Goal: Task Accomplishment & Management: Use online tool/utility

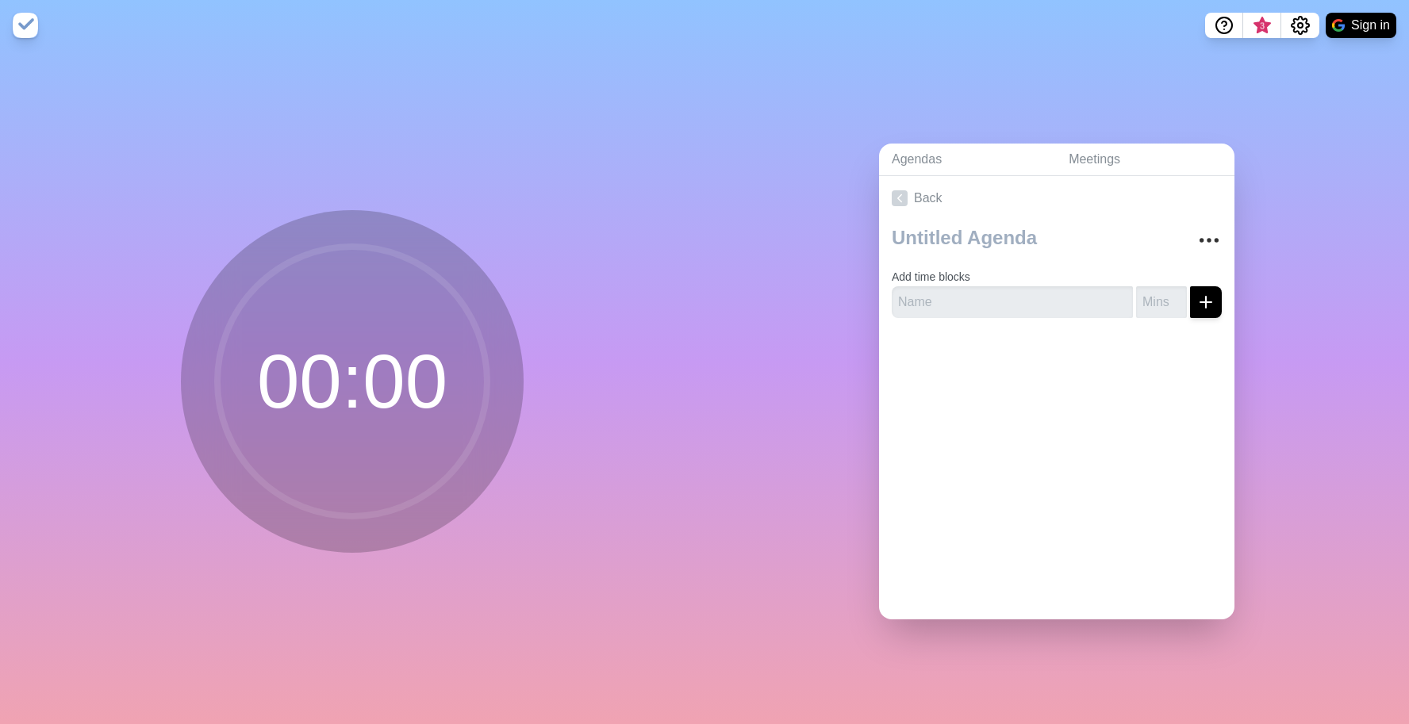
click at [373, 467] on circle at bounding box center [352, 382] width 270 height 270
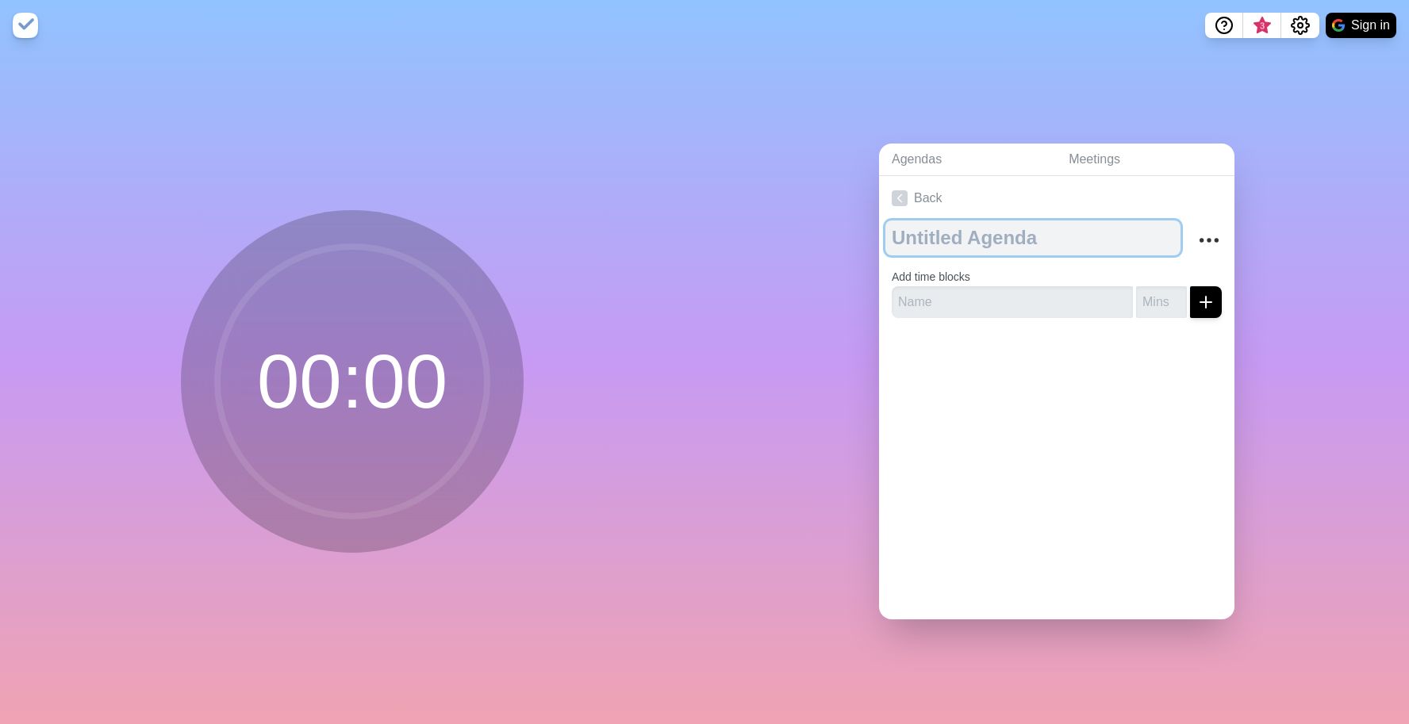
click at [954, 229] on textarea at bounding box center [1032, 237] width 295 height 35
paste textarea "Block & Chisel - Digital Transformation Workshop"
type textarea "Block & Chisel - Digital Transformation Workshop"
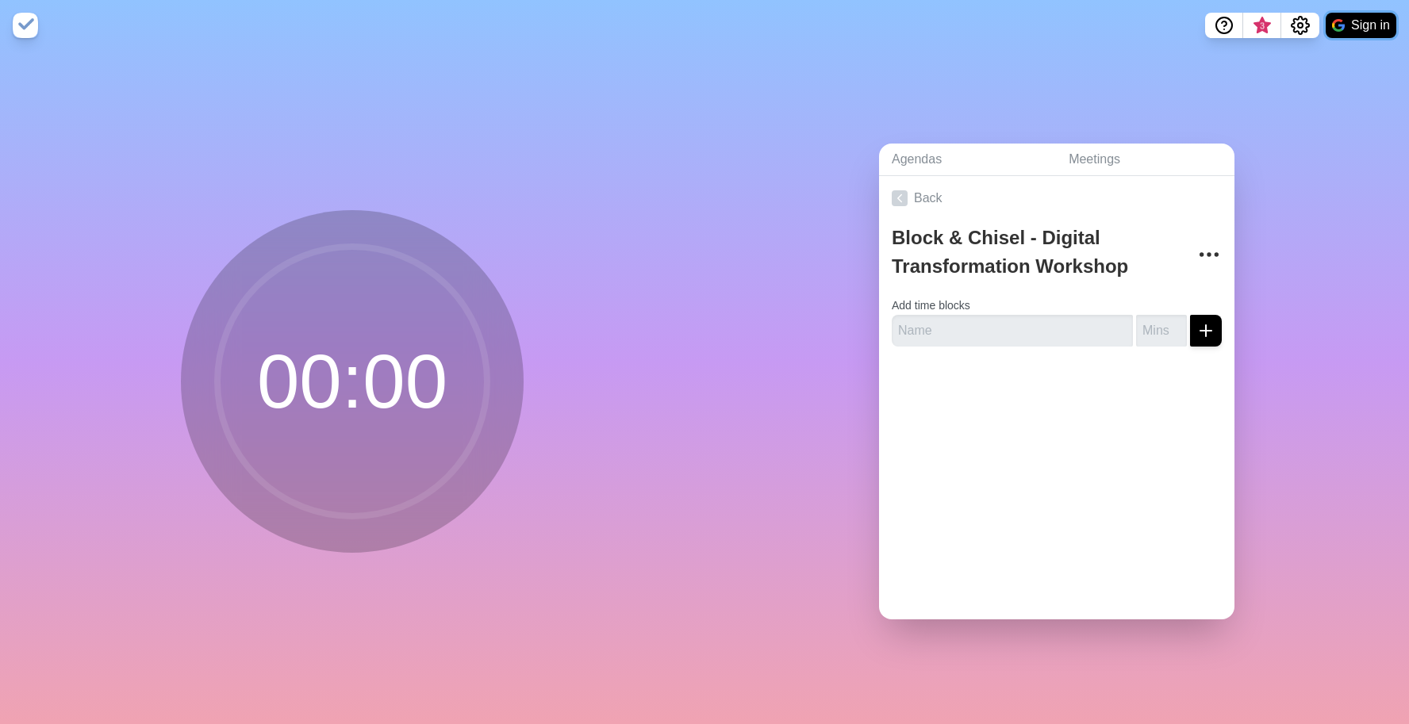
click at [1346, 28] on button "Sign in" at bounding box center [1360, 25] width 71 height 25
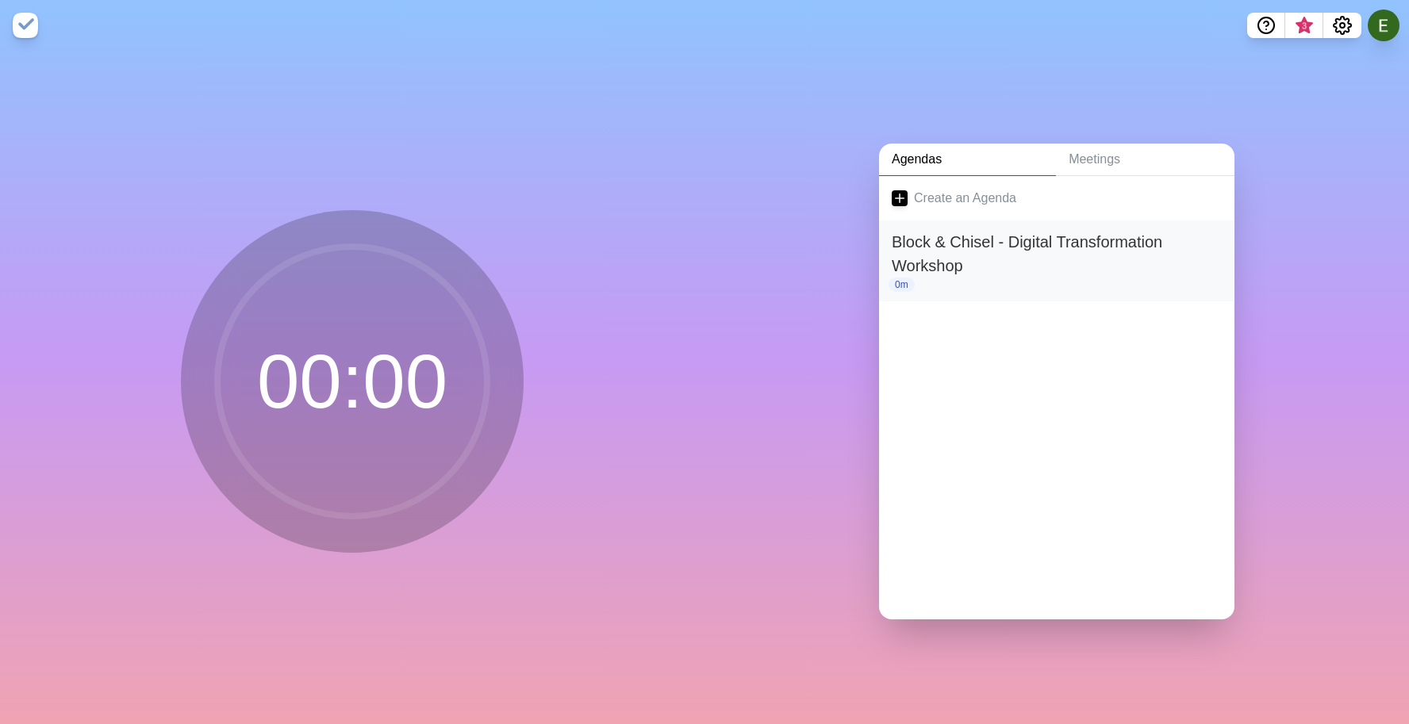
click at [1060, 260] on h2 "Block & Chisel - Digital Transformation Workshop" at bounding box center [1056, 254] width 330 height 48
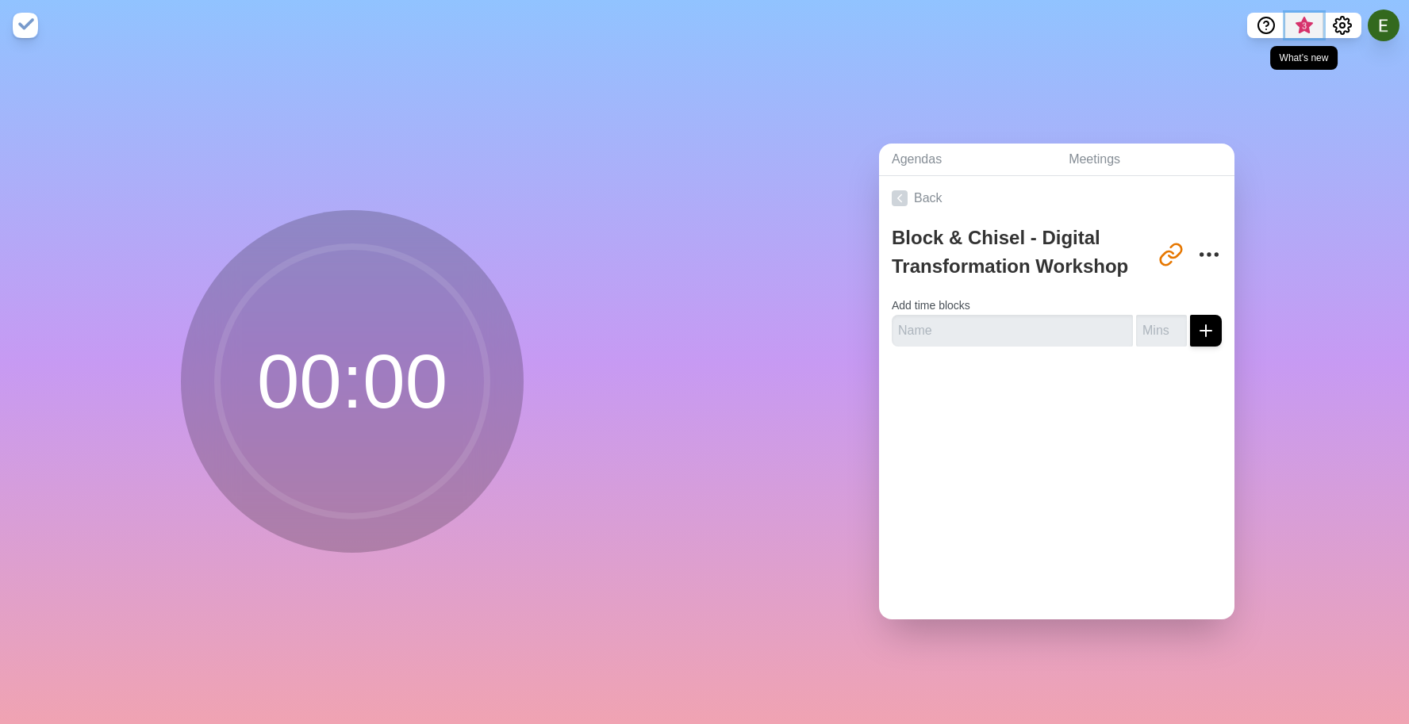
click at [1300, 32] on span "3" at bounding box center [1303, 29] width 25 height 33
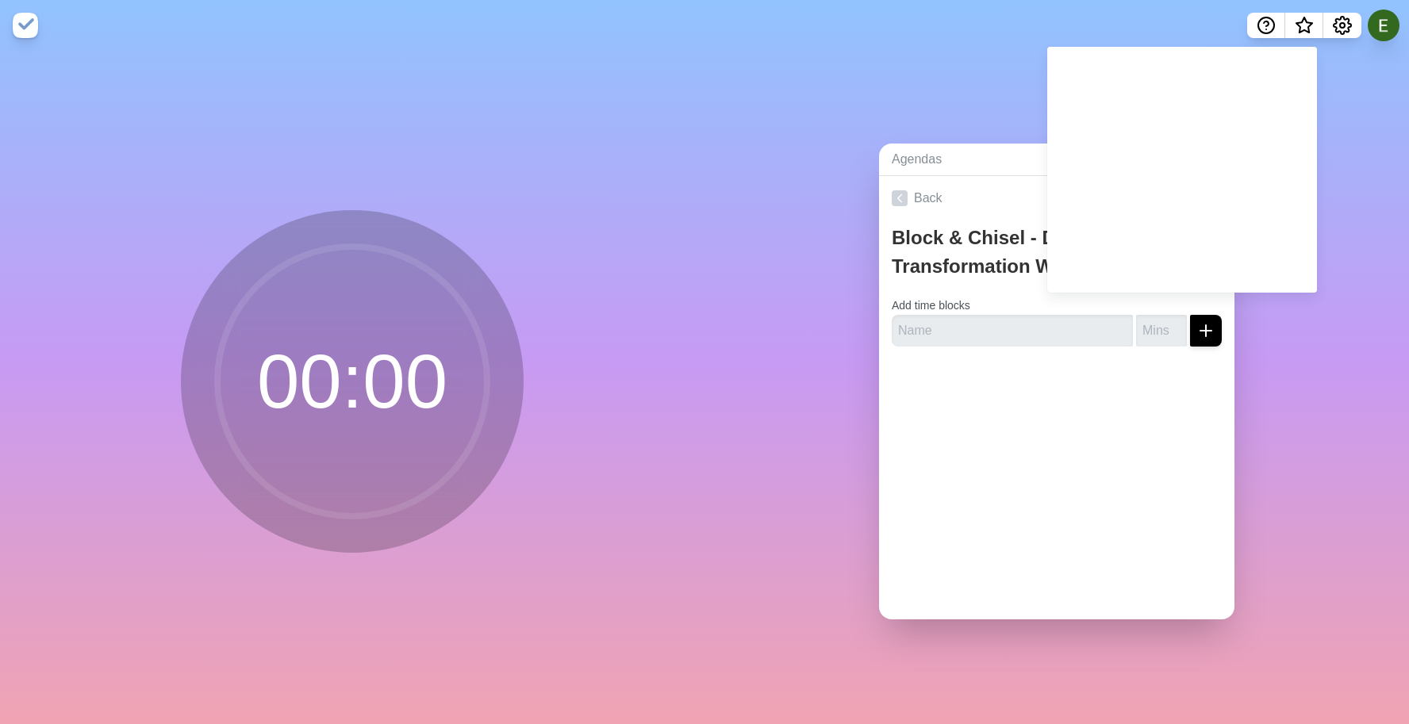
click at [1379, 139] on div "Agendas Meetings Back Block & Chisel - Digital Transformation Workshop [URL][DO…" at bounding box center [1056, 387] width 704 height 673
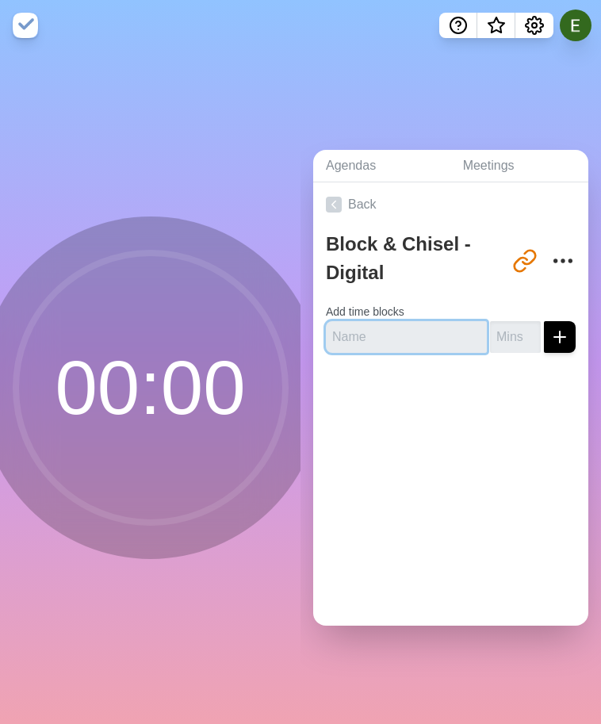
click at [358, 338] on input "text" at bounding box center [406, 337] width 161 height 32
type input "Welcome & Intros"
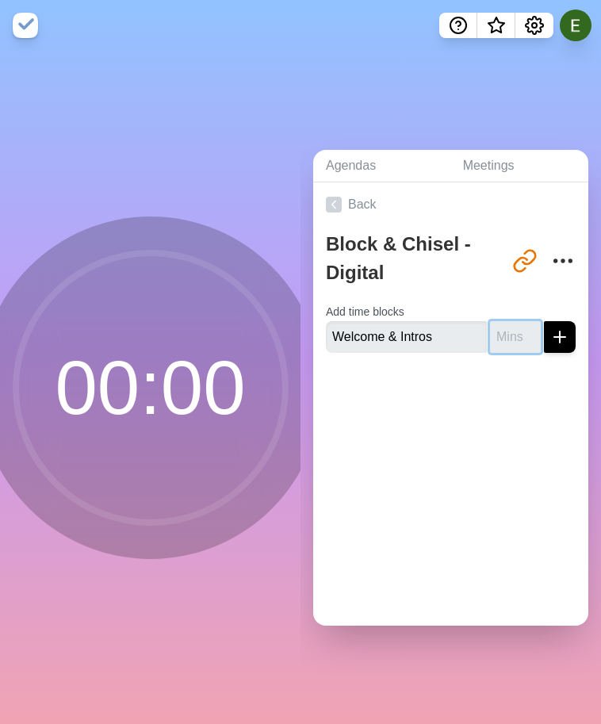
click at [524, 337] on input "number" at bounding box center [515, 337] width 51 height 32
type input "15"
click at [501, 380] on div at bounding box center [450, 397] width 275 height 63
click at [558, 328] on icon "submit" at bounding box center [559, 337] width 19 height 19
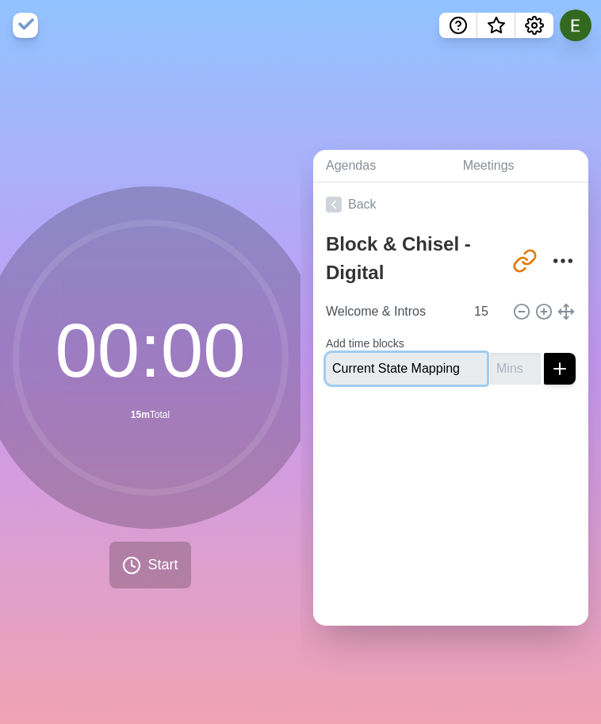
type input "Current State Mapping"
click at [508, 368] on input "number" at bounding box center [515, 369] width 51 height 32
type input "60"
click at [562, 362] on icon "submit" at bounding box center [559, 368] width 19 height 19
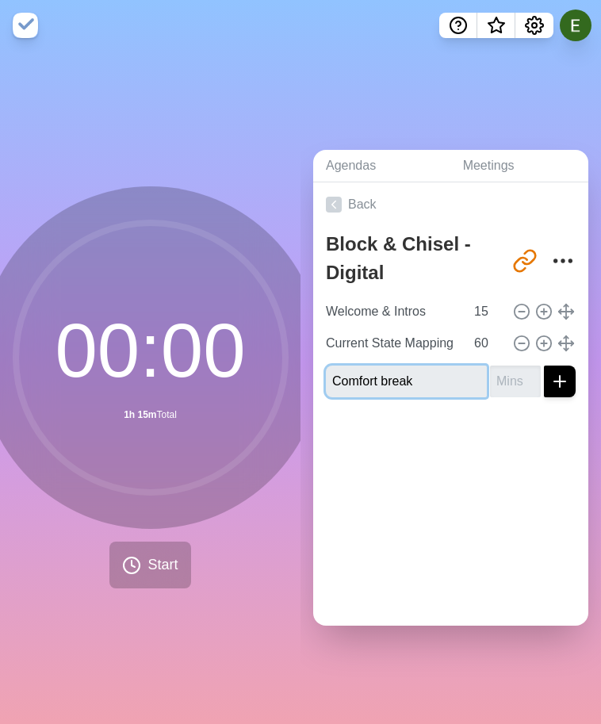
type input "Comfort break"
click at [507, 386] on input "number" at bounding box center [515, 382] width 51 height 32
type input "10"
click at [560, 378] on line "submit" at bounding box center [560, 381] width 0 height 11
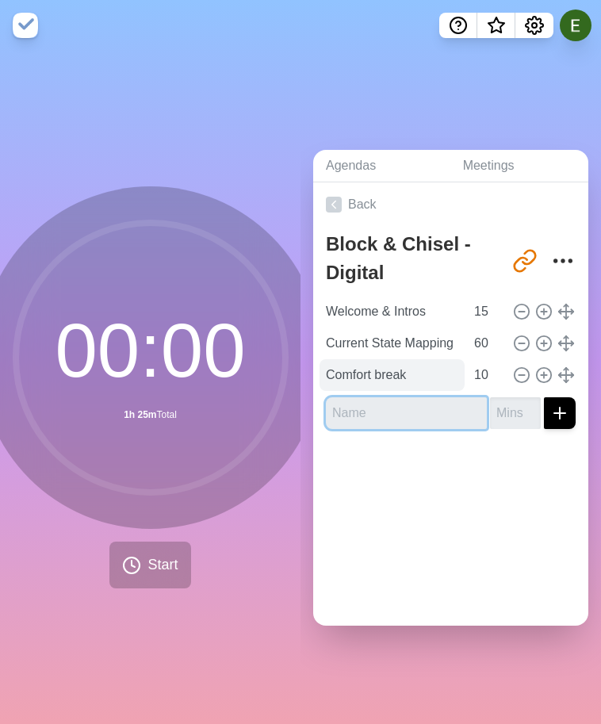
type input "o"
type input "Opportunity & Impact Analysis"
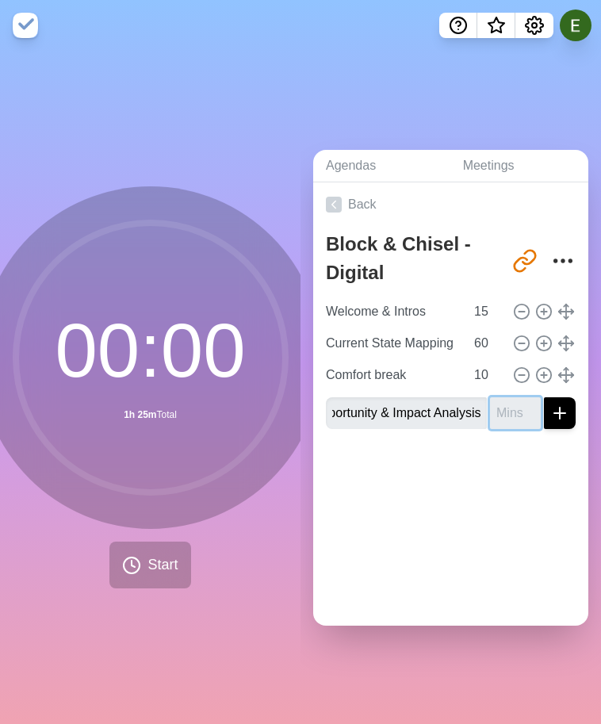
click at [514, 411] on input "number" at bounding box center [515, 413] width 51 height 32
type input "50"
click at [569, 404] on icon "submit" at bounding box center [559, 413] width 19 height 19
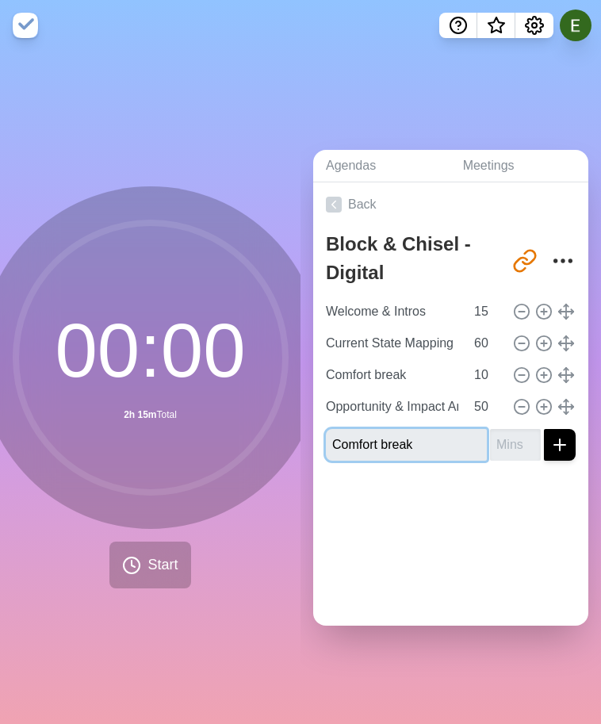
type input "Comfort break"
click at [562, 445] on icon "submit" at bounding box center [559, 444] width 19 height 19
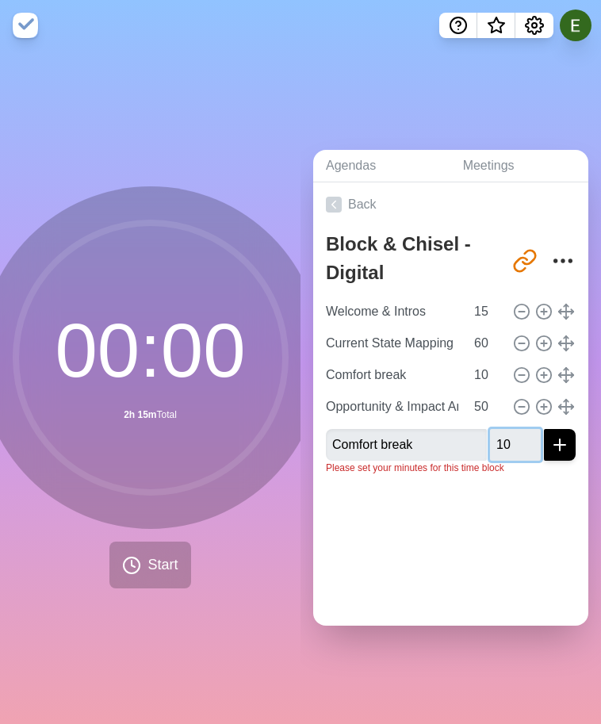
type input "10"
click at [559, 453] on icon "submit" at bounding box center [559, 444] width 19 height 19
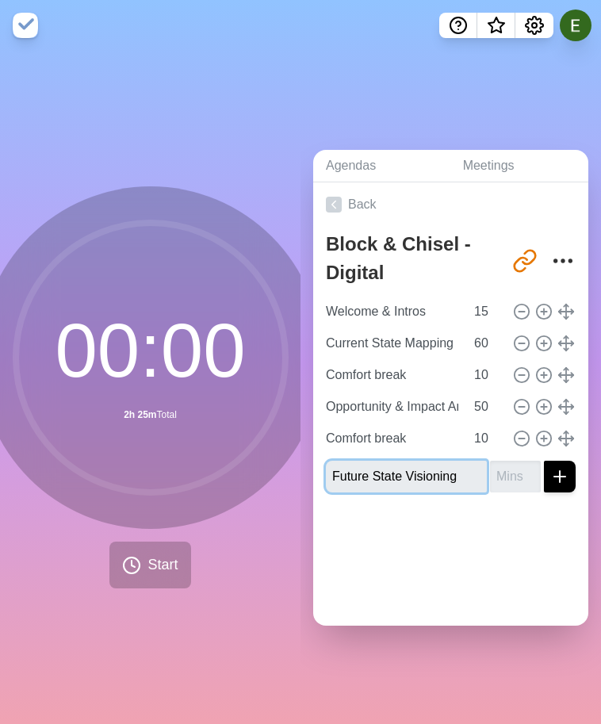
type input "Future State Visioning"
click at [521, 476] on input "number" at bounding box center [515, 477] width 51 height 32
type input "0"
type input "60"
click at [572, 476] on button "submit" at bounding box center [560, 477] width 32 height 32
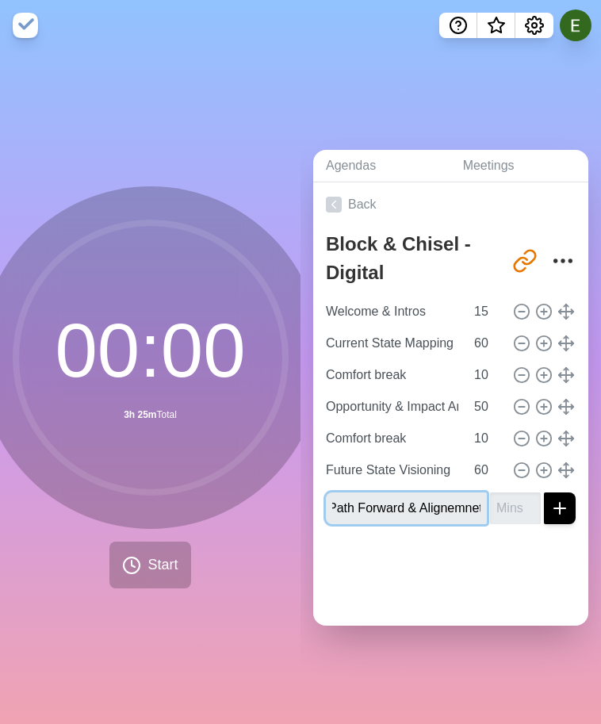
scroll to position [0, 8]
click at [449, 502] on input "Path Forward & Alignemnet" at bounding box center [406, 509] width 161 height 32
click at [466, 506] on input "Path Forward & Alignmnet" at bounding box center [406, 509] width 161 height 32
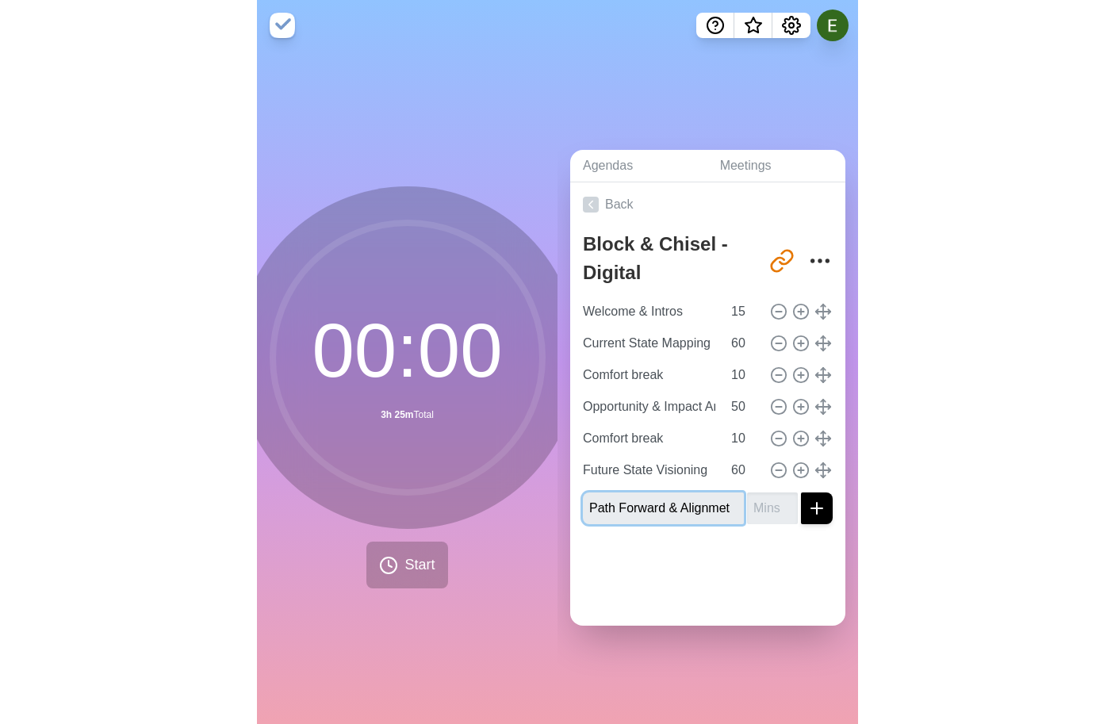
scroll to position [0, 0]
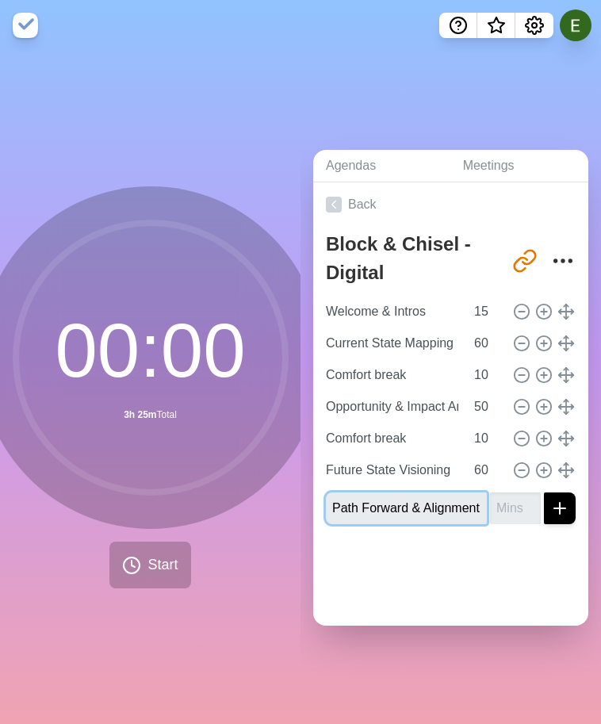
type input "Path Forward & Alignment"
click at [512, 508] on input "number" at bounding box center [515, 509] width 51 height 32
type input "30"
click at [500, 538] on div at bounding box center [450, 568] width 275 height 63
click at [553, 509] on icon "submit" at bounding box center [559, 508] width 19 height 19
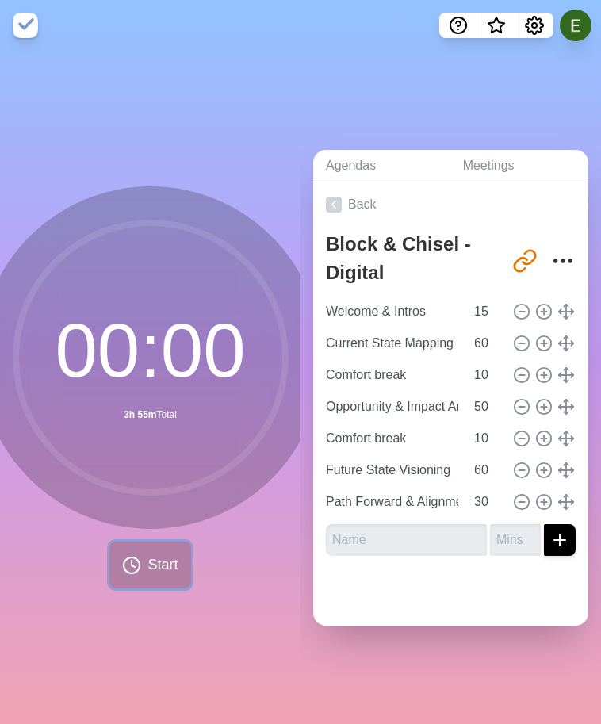
click at [157, 573] on span "Start" at bounding box center [163, 564] width 30 height 21
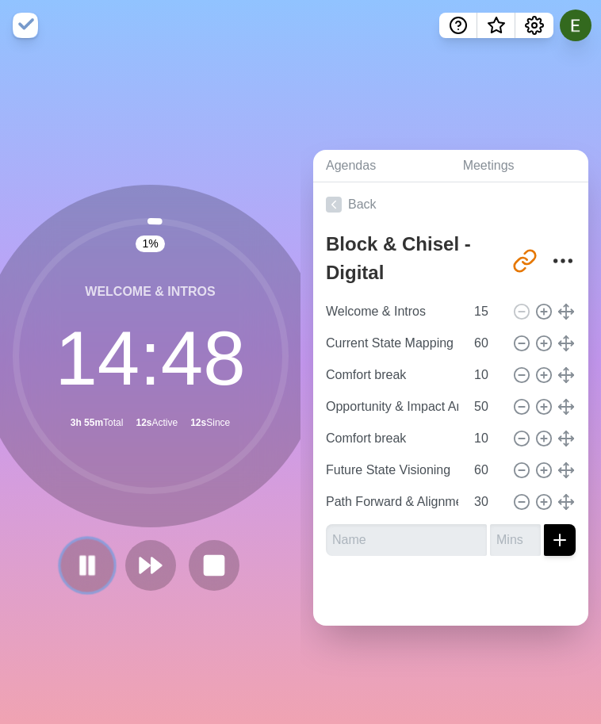
click at [90, 558] on rect at bounding box center [91, 564] width 5 height 17
click at [90, 558] on icon at bounding box center [87, 565] width 25 height 25
click at [201, 562] on icon at bounding box center [214, 565] width 27 height 27
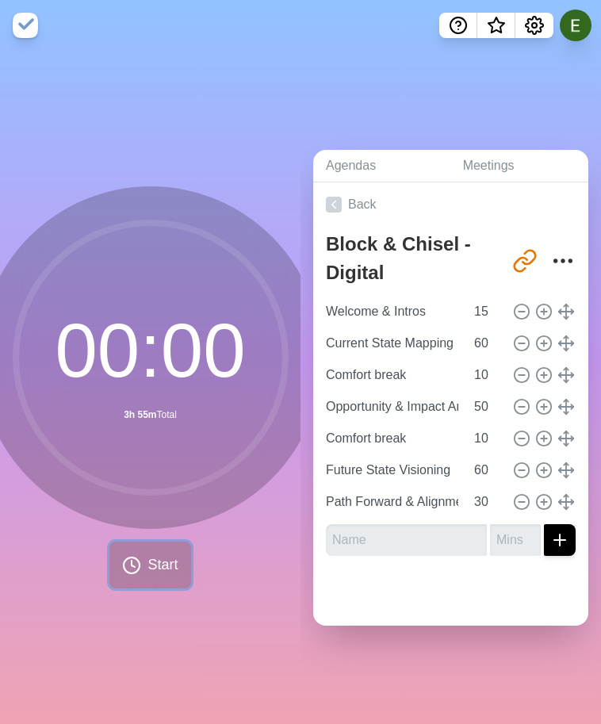
click at [139, 576] on button "Start" at bounding box center [149, 565] width 81 height 47
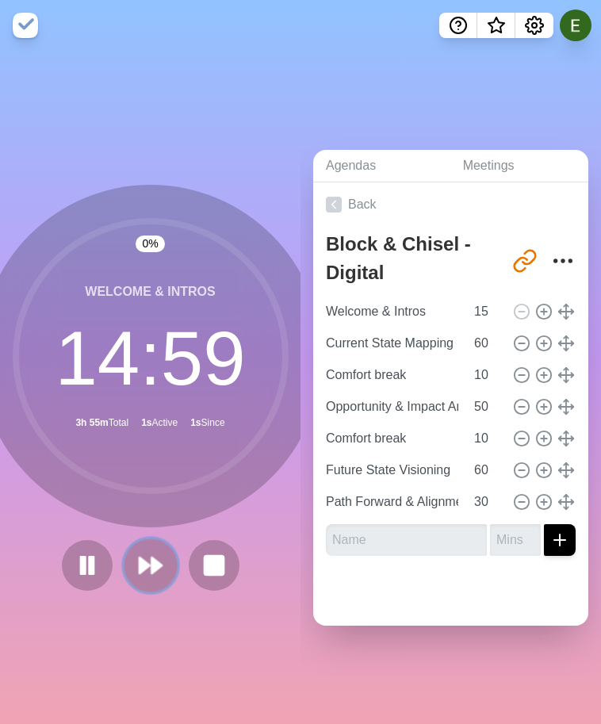
click at [139, 576] on icon at bounding box center [150, 565] width 27 height 27
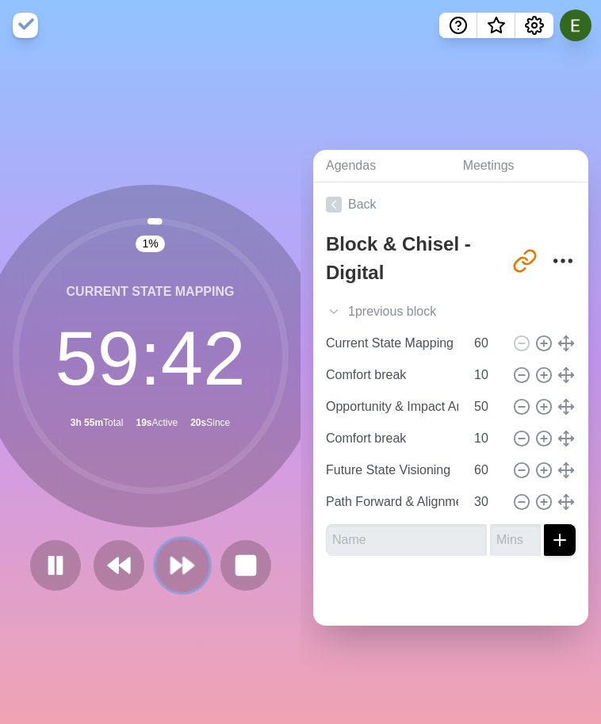
click at [202, 550] on button at bounding box center [181, 565] width 53 height 53
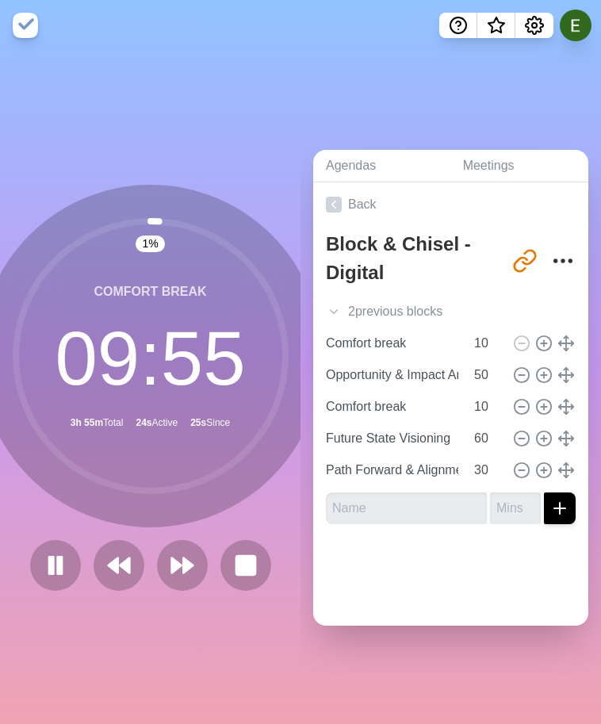
click at [227, 417] on circle at bounding box center [151, 356] width 270 height 270
click at [185, 548] on button at bounding box center [181, 565] width 53 height 53
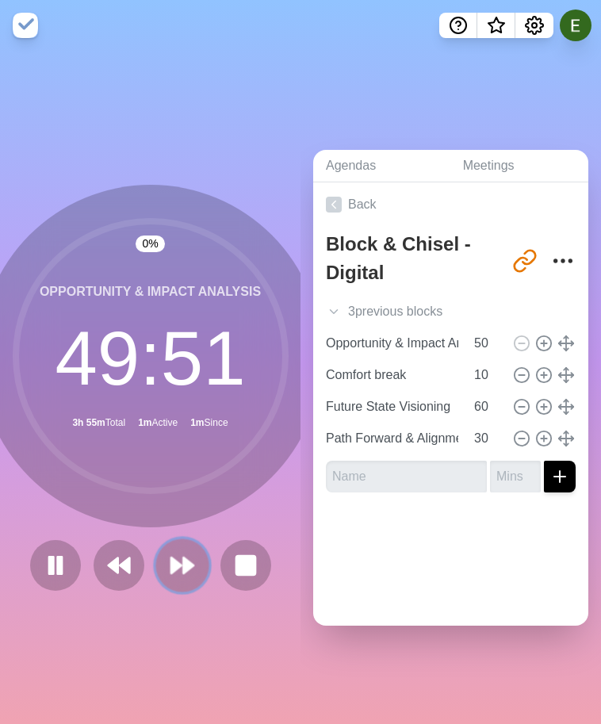
click at [186, 547] on button at bounding box center [181, 565] width 53 height 53
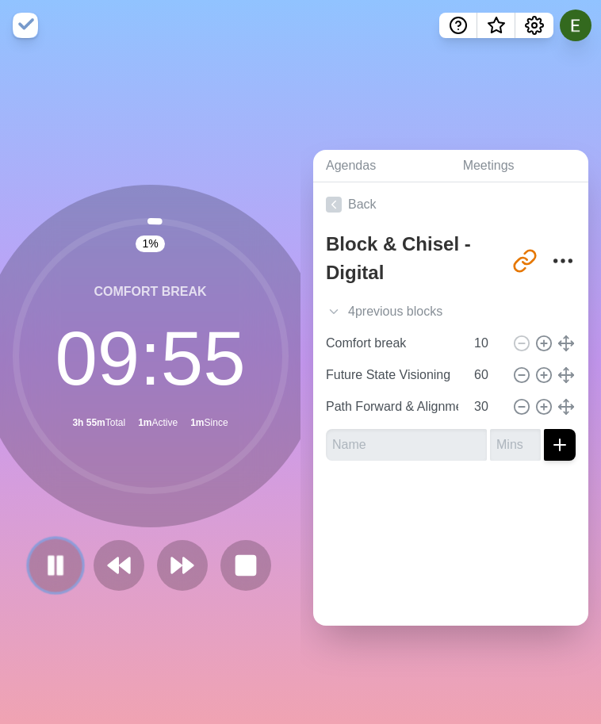
click at [65, 574] on icon at bounding box center [55, 565] width 27 height 27
click at [236, 569] on rect at bounding box center [246, 565] width 20 height 20
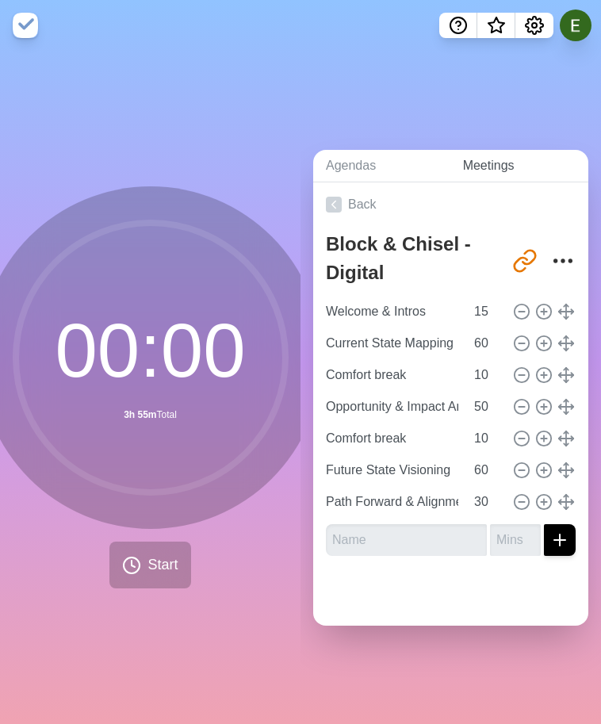
click at [523, 163] on link "Meetings" at bounding box center [519, 166] width 138 height 33
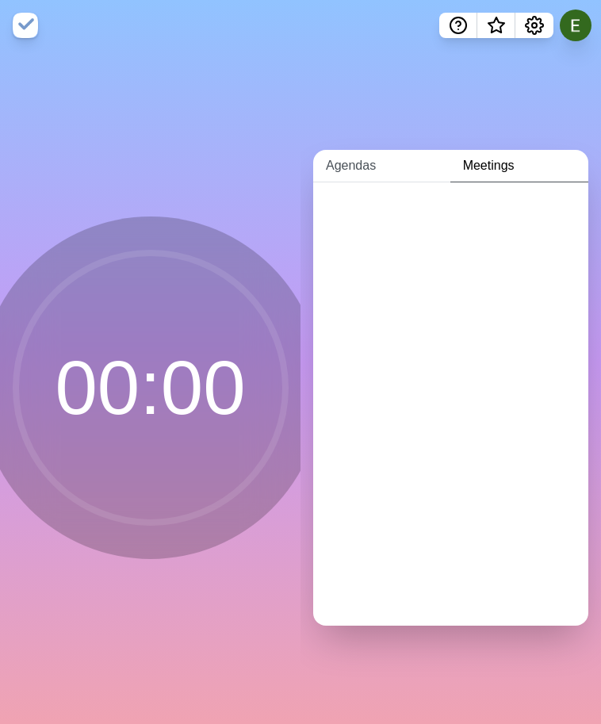
click at [403, 163] on link "Agendas" at bounding box center [381, 166] width 137 height 33
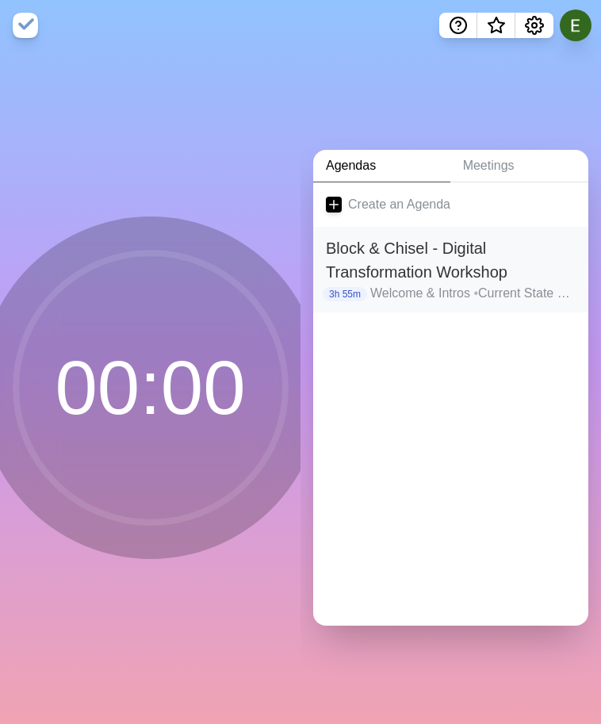
click at [378, 232] on div "Block & Chisel - Digital Transformation Workshop 3h 55m Welcome & Intros • Curr…" at bounding box center [450, 270] width 275 height 86
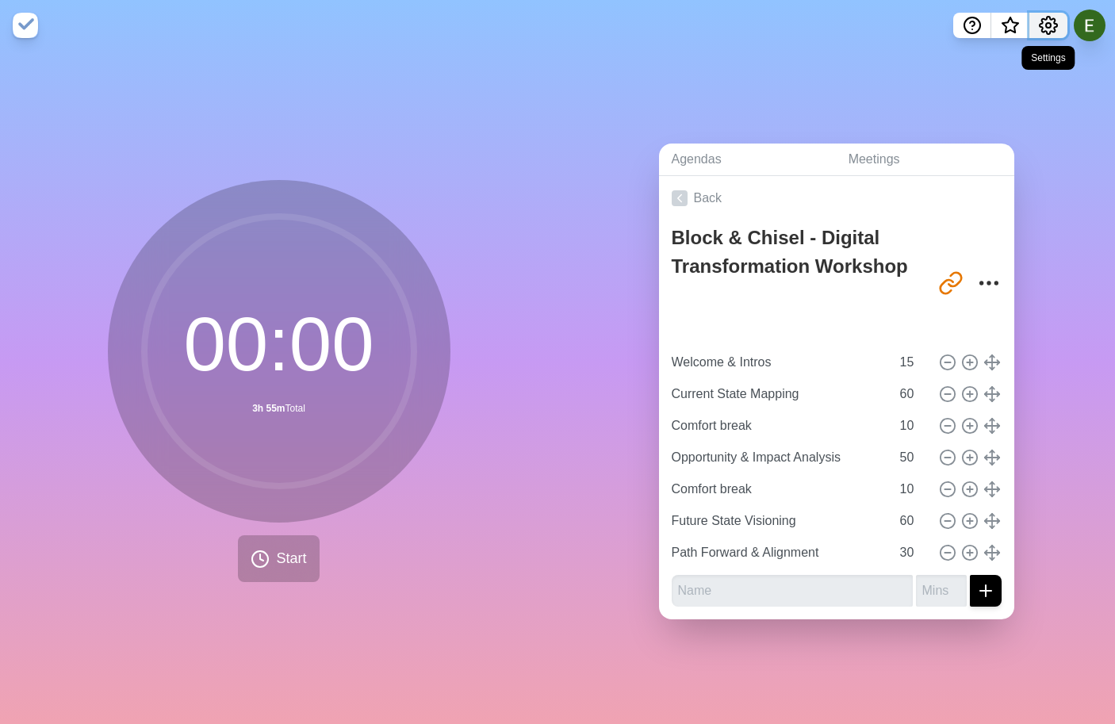
click at [1037, 27] on button "Settings" at bounding box center [1048, 25] width 38 height 25
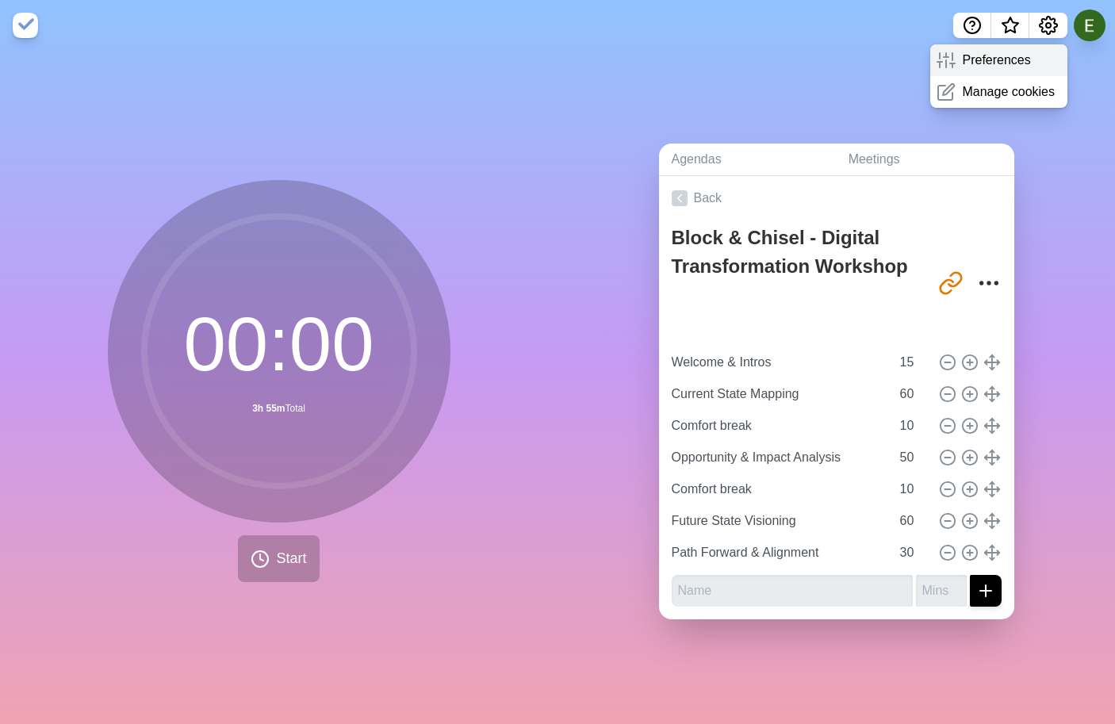
click at [1006, 64] on p "Preferences" at bounding box center [996, 60] width 68 height 19
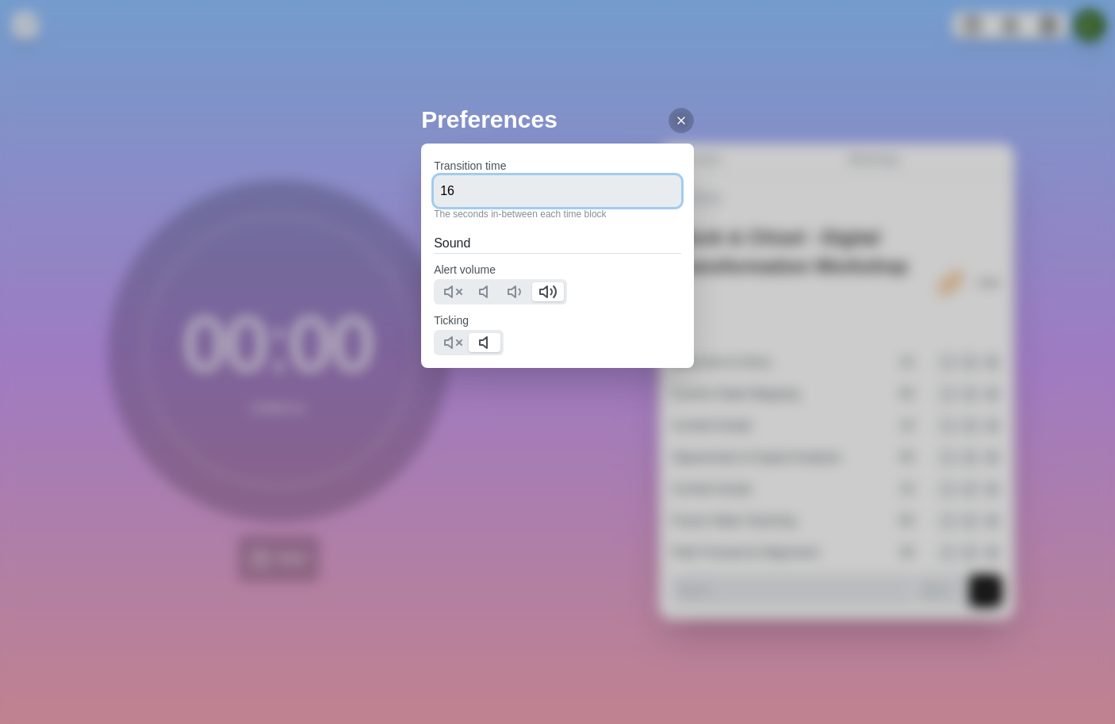
click at [661, 189] on input "16" at bounding box center [557, 191] width 247 height 32
click at [661, 197] on input "15" at bounding box center [557, 191] width 247 height 32
click at [661, 197] on input "14" at bounding box center [557, 191] width 247 height 32
click at [661, 197] on input "13" at bounding box center [557, 191] width 247 height 32
click at [661, 197] on input "12" at bounding box center [557, 191] width 247 height 32
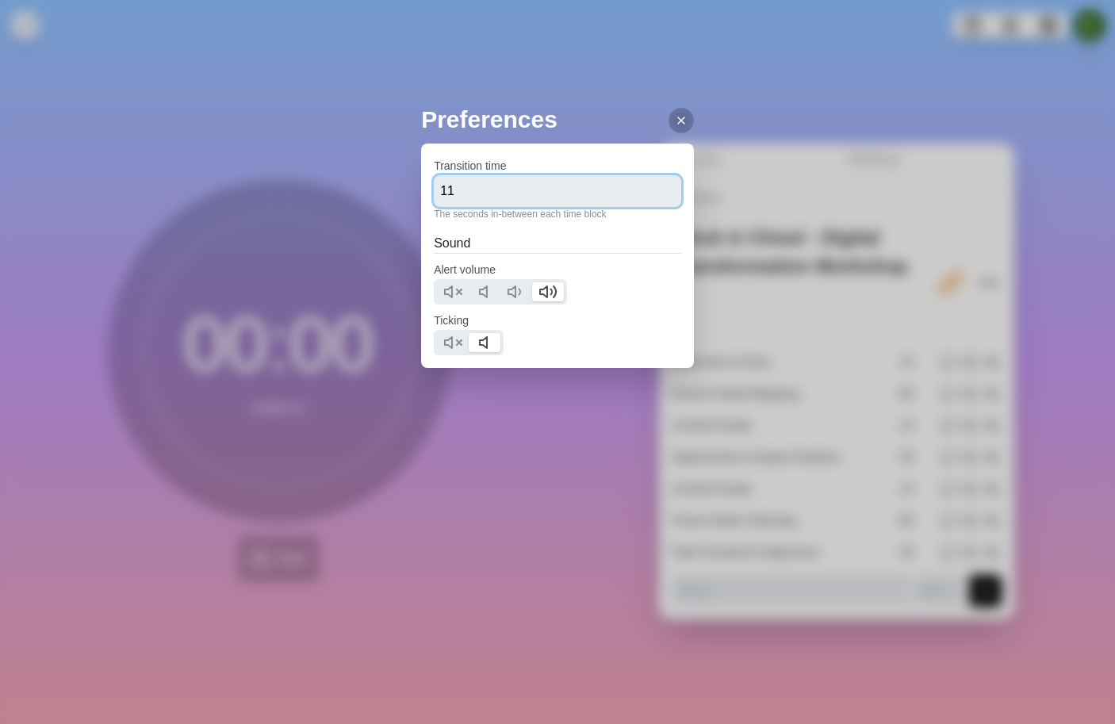
click at [661, 197] on input "11" at bounding box center [557, 191] width 247 height 32
type input "10"
click at [661, 197] on input "10" at bounding box center [557, 191] width 247 height 32
click at [669, 132] on div at bounding box center [681, 120] width 25 height 25
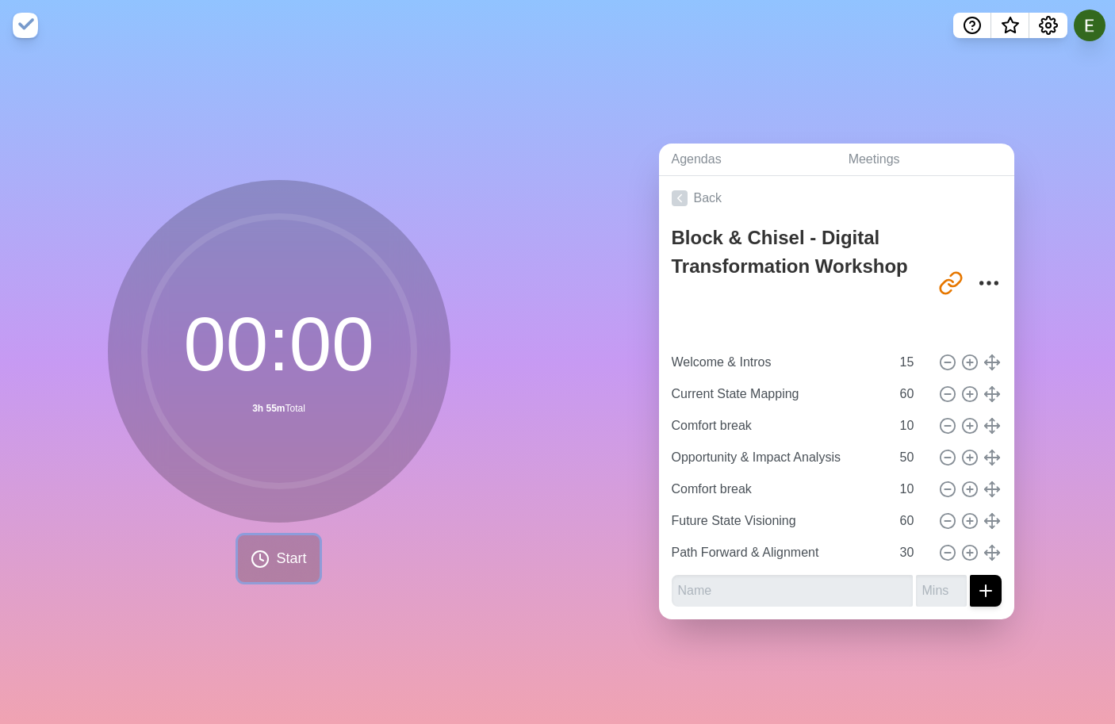
click at [270, 558] on button "Start" at bounding box center [278, 558] width 81 height 47
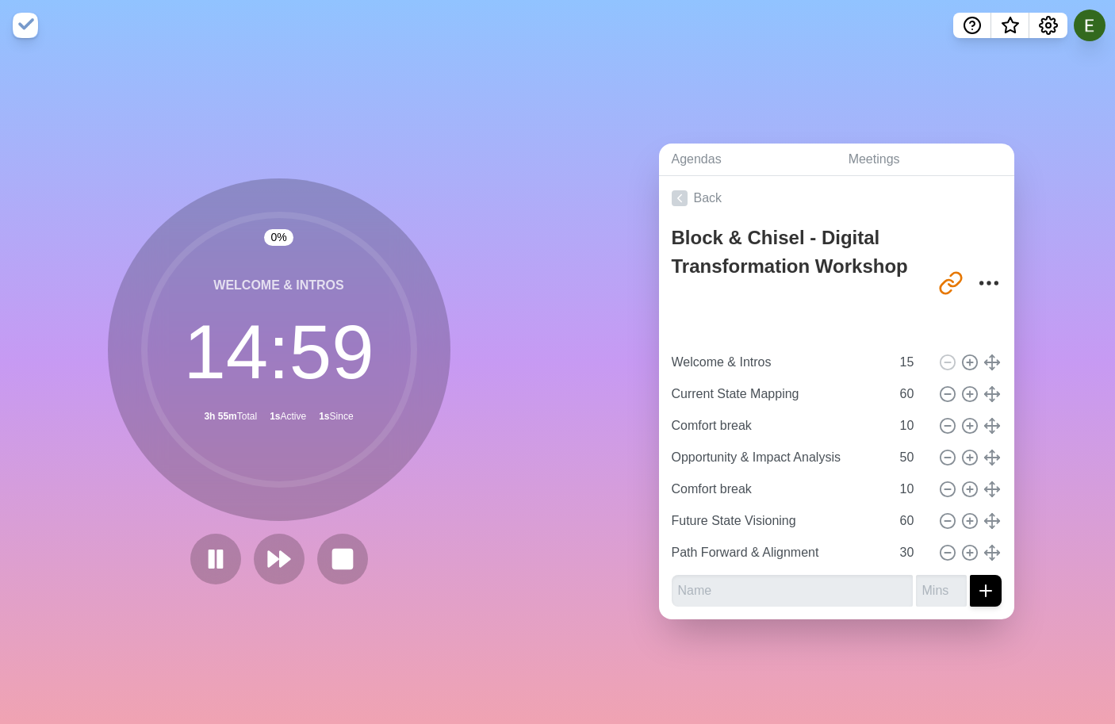
click at [327, 452] on circle at bounding box center [279, 350] width 270 height 270
click at [303, 343] on circle at bounding box center [279, 350] width 270 height 270
click at [346, 174] on div "0 % Welcome & Intros 14 : 58 3h 55m Total 2s Active 2s Since" at bounding box center [279, 387] width 558 height 673
click at [329, 227] on circle at bounding box center [279, 350] width 270 height 270
click at [399, 282] on circle at bounding box center [279, 350] width 270 height 270
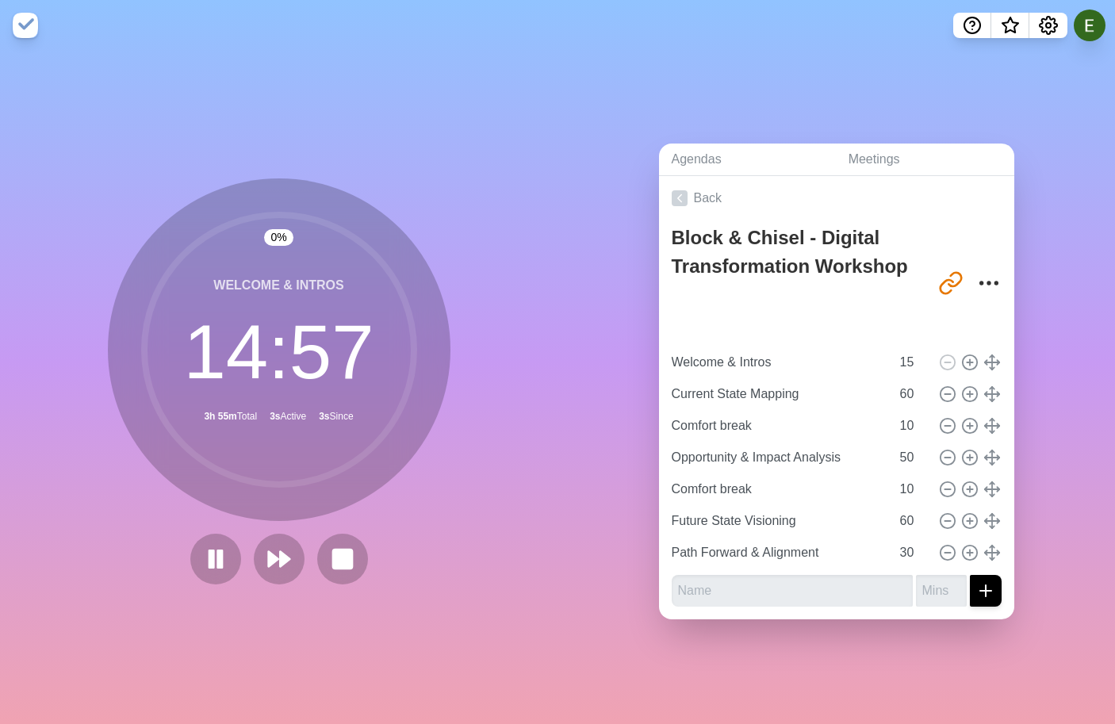
click at [271, 234] on circle at bounding box center [279, 350] width 270 height 270
click at [281, 236] on circle at bounding box center [279, 350] width 270 height 270
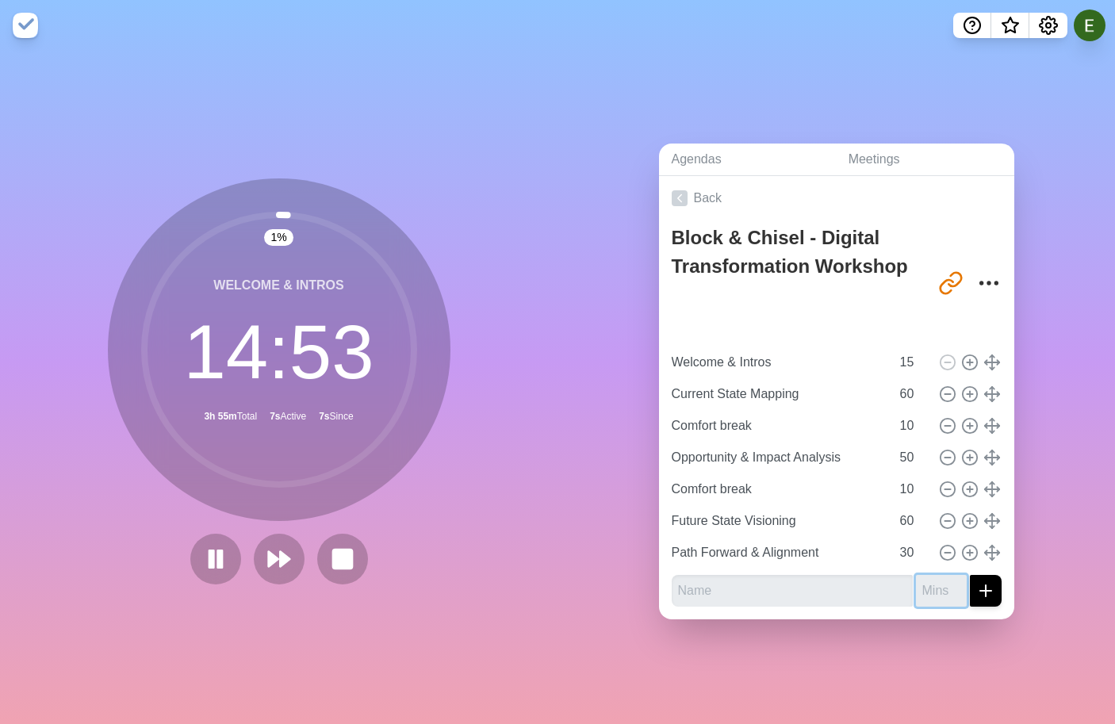
click at [937, 592] on input "number" at bounding box center [941, 591] width 51 height 32
type input "1"
click at [960, 596] on input "-1" at bounding box center [941, 591] width 51 height 32
click at [960, 596] on input "-2" at bounding box center [941, 591] width 51 height 32
click at [960, 596] on input "-3" at bounding box center [941, 591] width 51 height 32
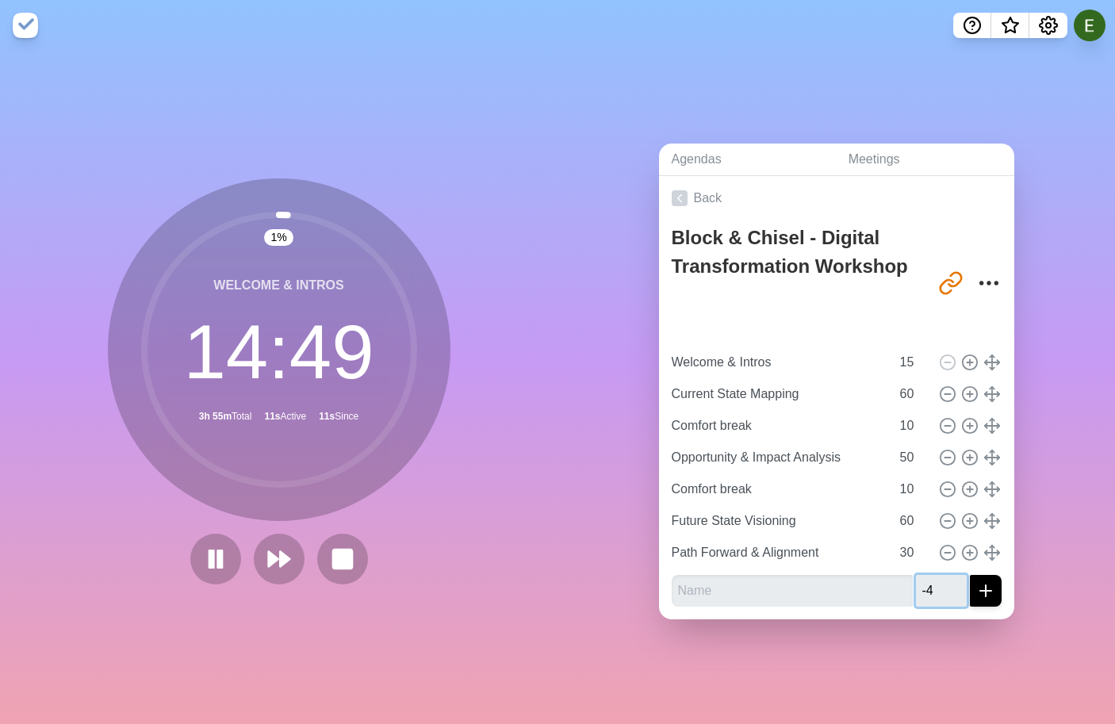
click at [960, 596] on input "-4" at bounding box center [941, 591] width 51 height 32
click at [960, 596] on input "-5" at bounding box center [941, 591] width 51 height 32
click at [880, 592] on input "text" at bounding box center [792, 591] width 241 height 32
click at [953, 590] on input "-6" at bounding box center [941, 591] width 51 height 32
click at [956, 588] on input "-5" at bounding box center [941, 591] width 51 height 32
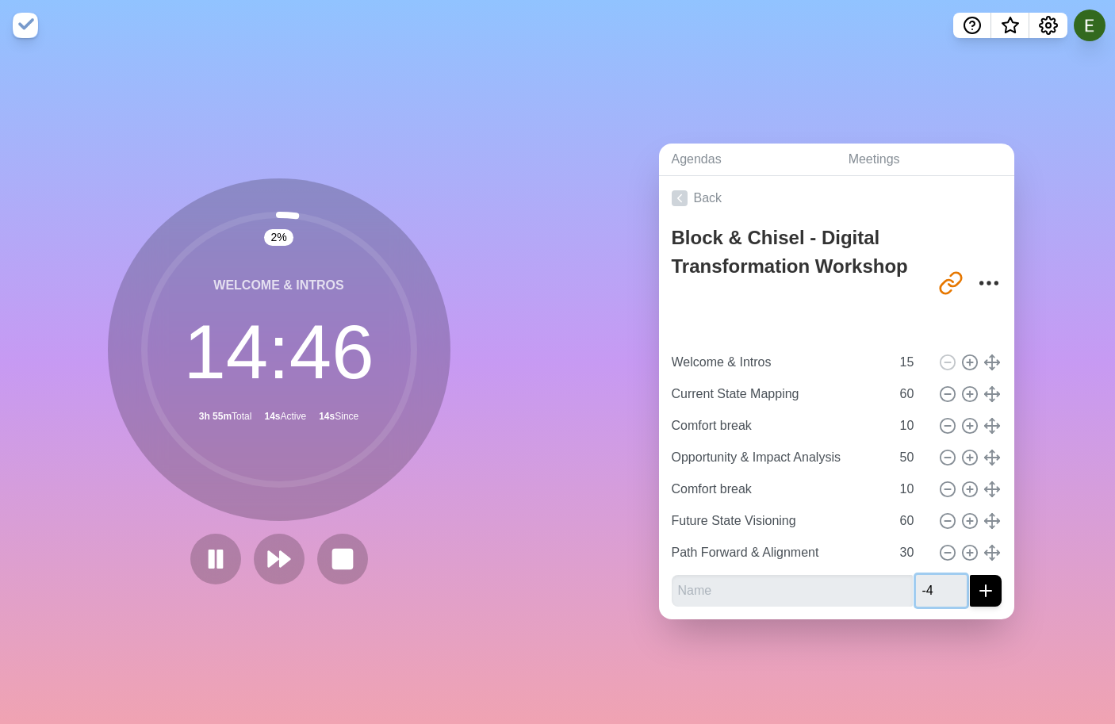
click at [956, 588] on input "-4" at bounding box center [941, 591] width 51 height 32
click at [956, 588] on input "-3" at bounding box center [941, 591] width 51 height 32
click at [956, 588] on input "-2" at bounding box center [941, 591] width 51 height 32
click at [956, 588] on input "-1" at bounding box center [941, 591] width 51 height 32
click at [956, 588] on input "0" at bounding box center [941, 591] width 51 height 32
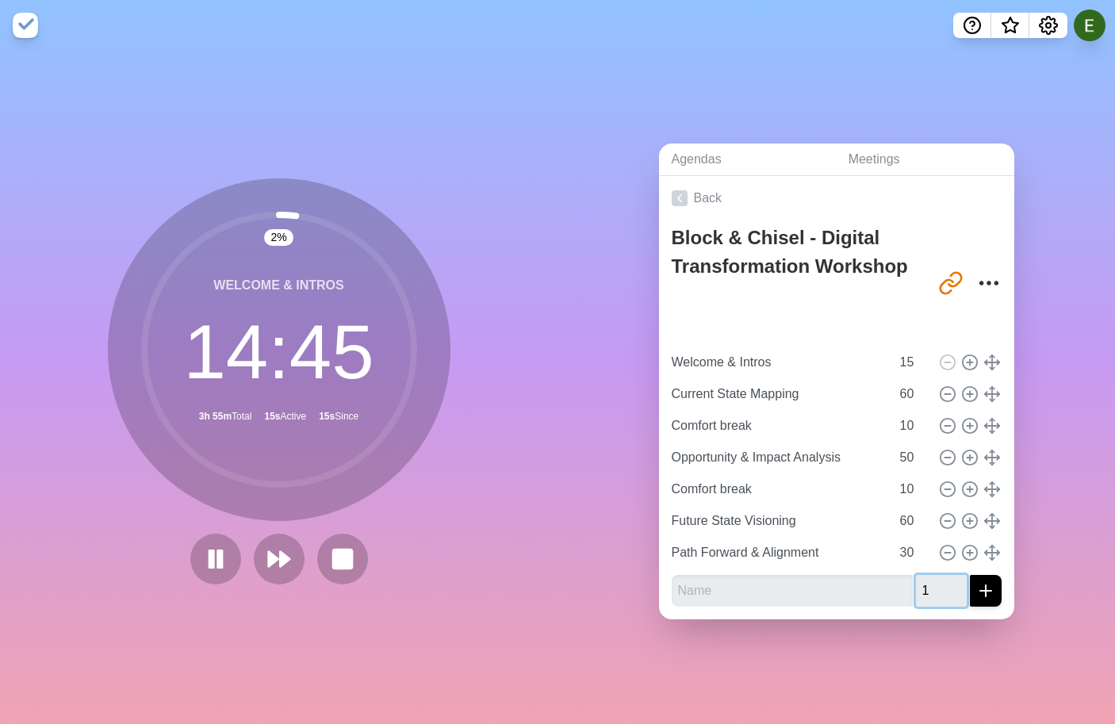
type input "1"
click at [956, 588] on input "1" at bounding box center [941, 591] width 51 height 32
click at [815, 588] on input "text" at bounding box center [792, 591] width 241 height 32
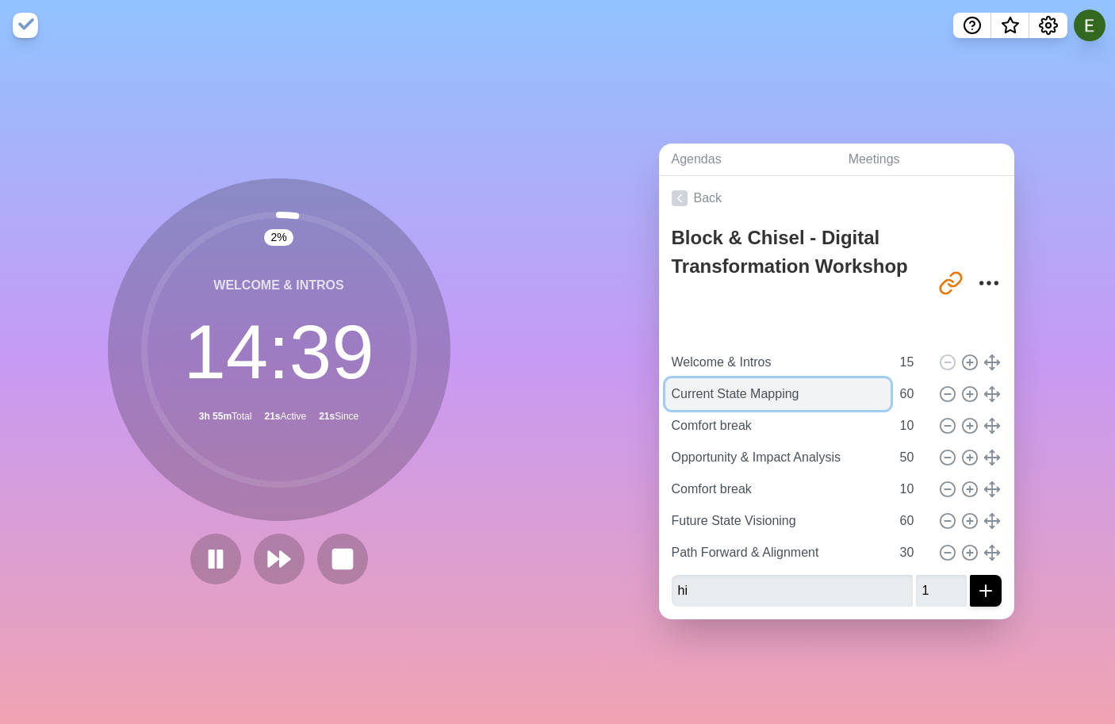
click at [769, 378] on input "Current State Mapping" at bounding box center [777, 394] width 225 height 32
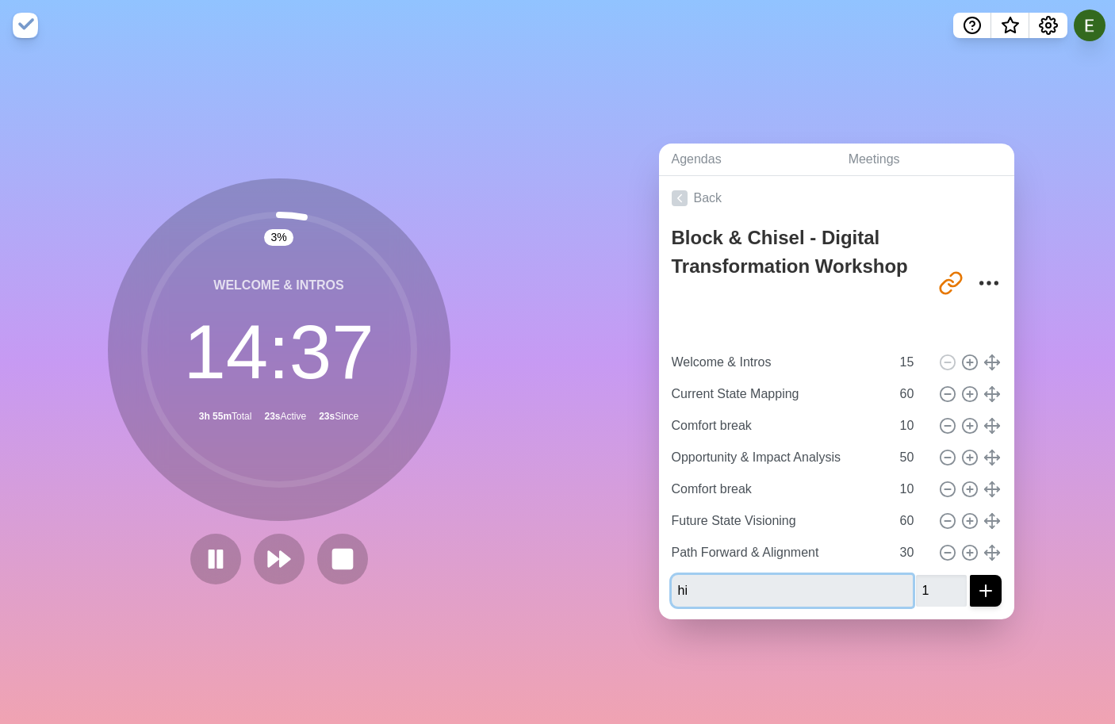
click at [744, 593] on input "hi" at bounding box center [792, 591] width 241 height 32
type input "h"
click at [937, 593] on input "1" at bounding box center [941, 591] width 51 height 32
click at [962, 362] on circle at bounding box center [969, 362] width 14 height 14
type input "Welcome & Intros"
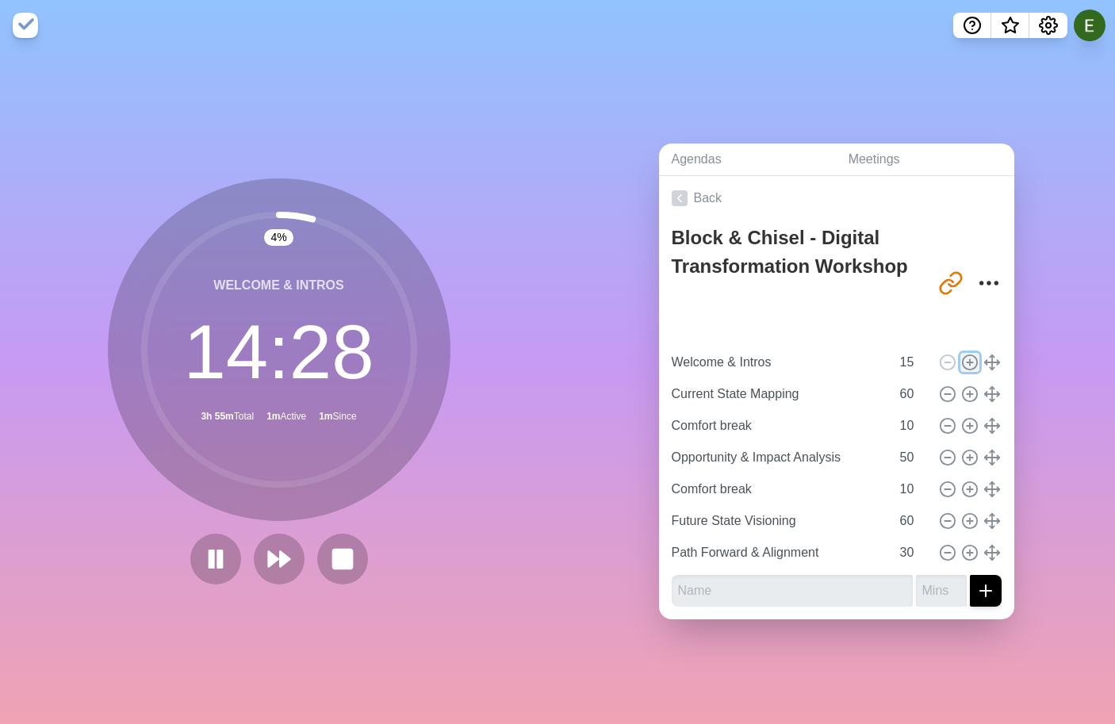
type input "15"
type input "Current State Mapping"
type input "60"
type input "Comfort break"
type input "10"
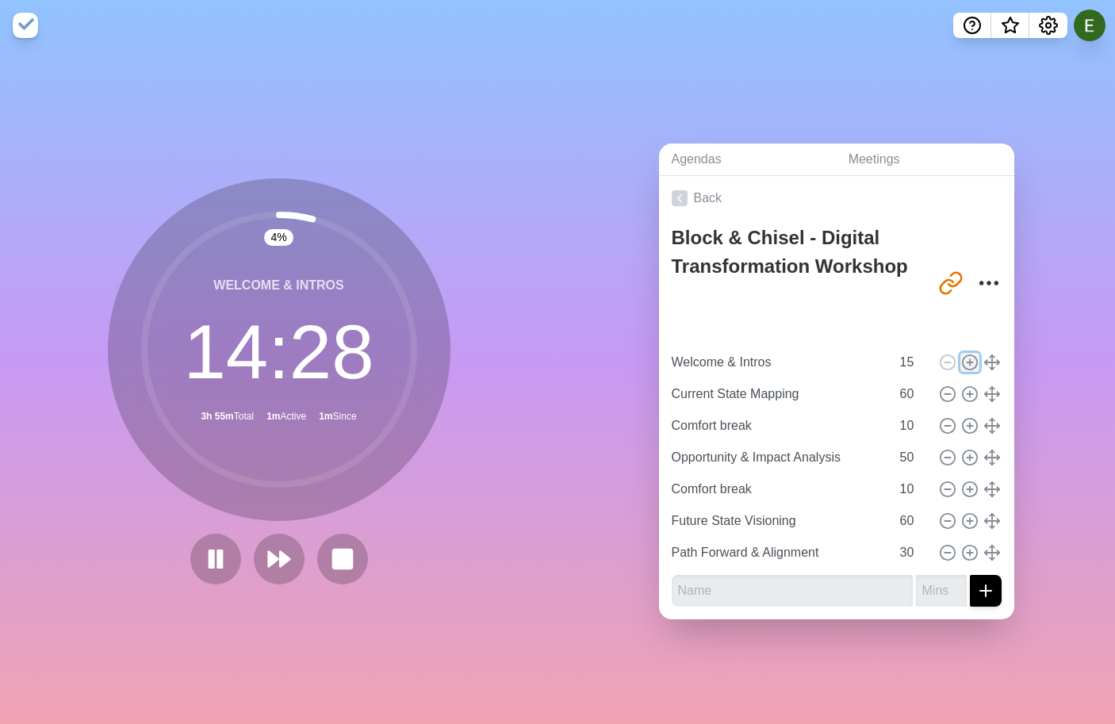
type input "Opportunity & Impact Analysis"
type input "50"
type input "Comfort break"
type input "10"
type input "Future State Visioning"
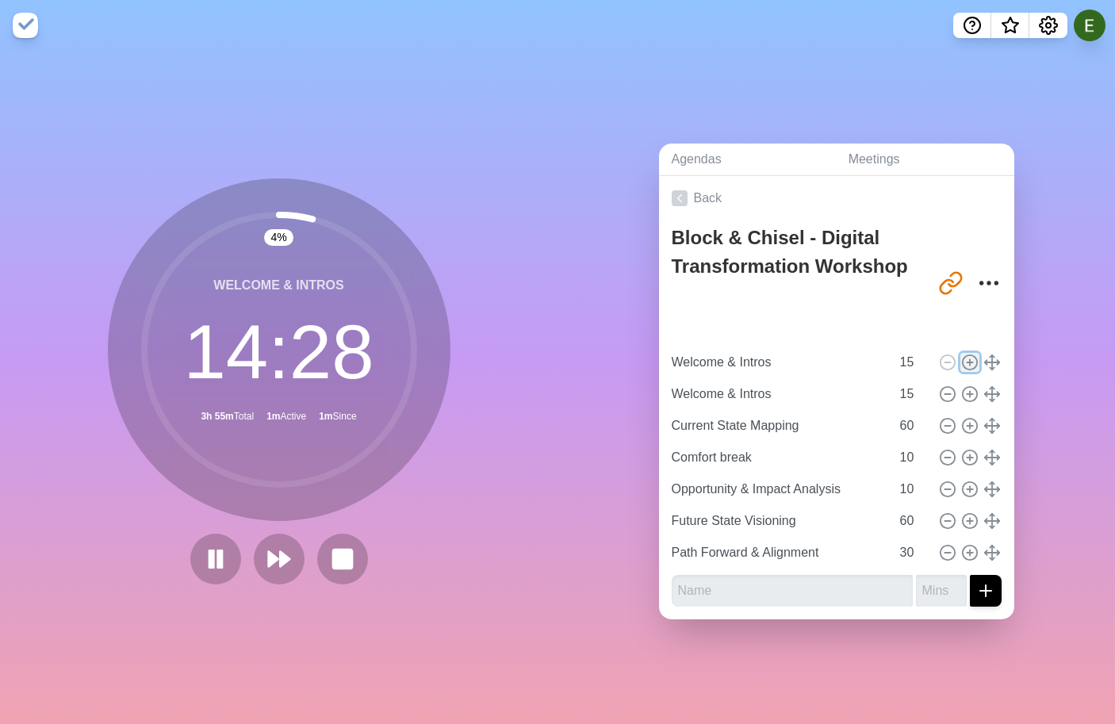
type input "60"
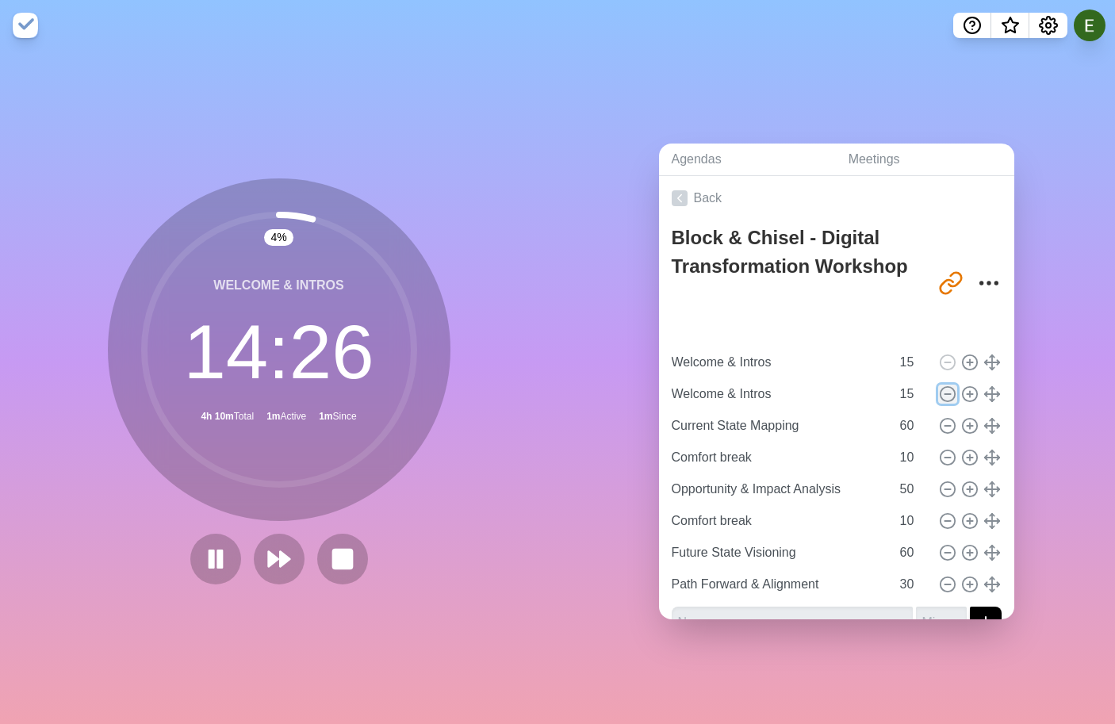
click at [948, 389] on icon at bounding box center [947, 393] width 17 height 17
type input "Current State Mapping"
type input "60"
type input "Comfort break"
type input "10"
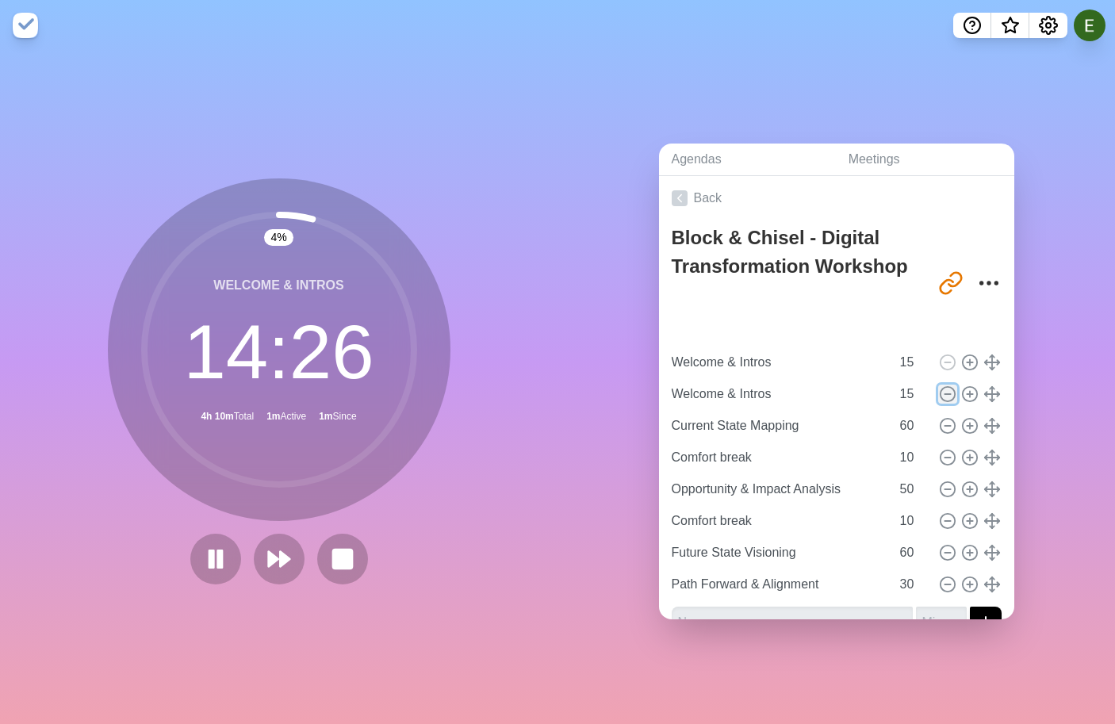
type input "Opportunity & Impact Analysis"
type input "50"
type input "Comfort break"
type input "10"
type input "Future State Visioning"
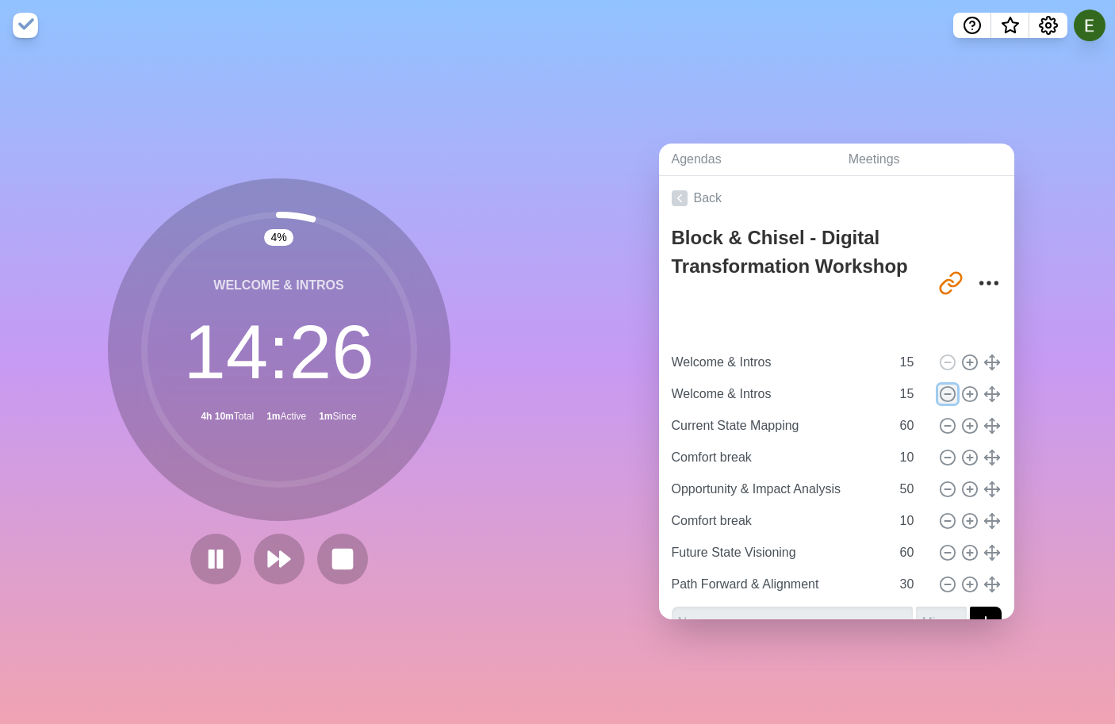
type input "60"
type input "Path Forward & Alignment"
type input "30"
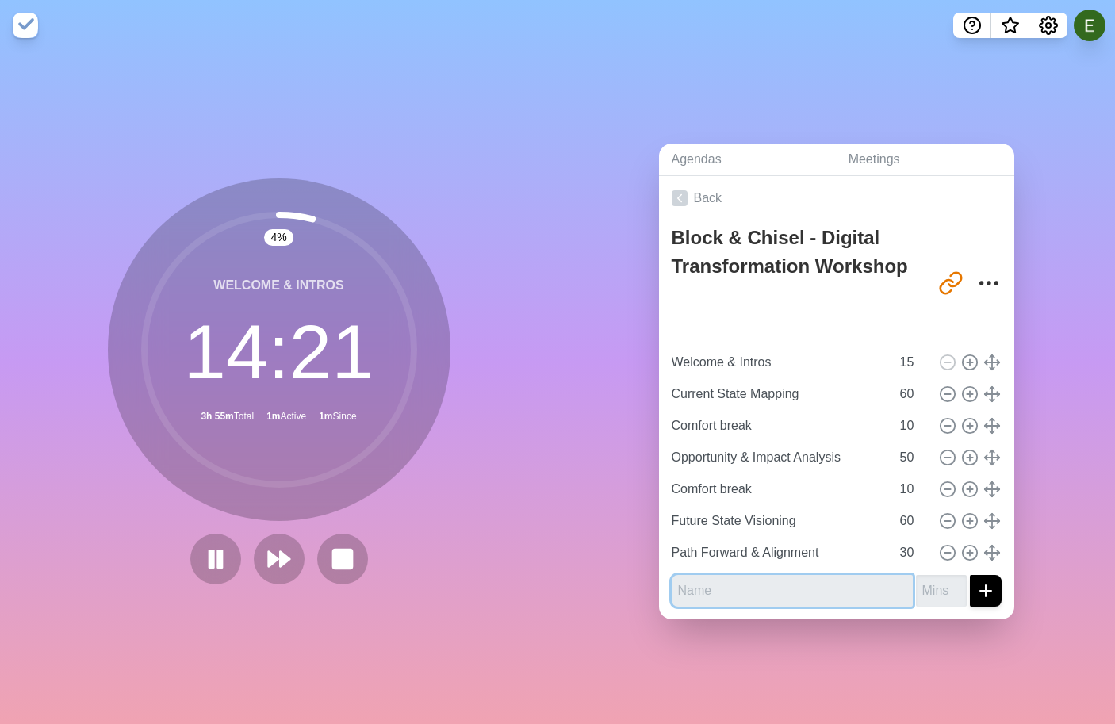
click at [699, 592] on input "text" at bounding box center [792, 591] width 241 height 32
type input "one"
click at [941, 599] on input "number" at bounding box center [941, 591] width 51 height 32
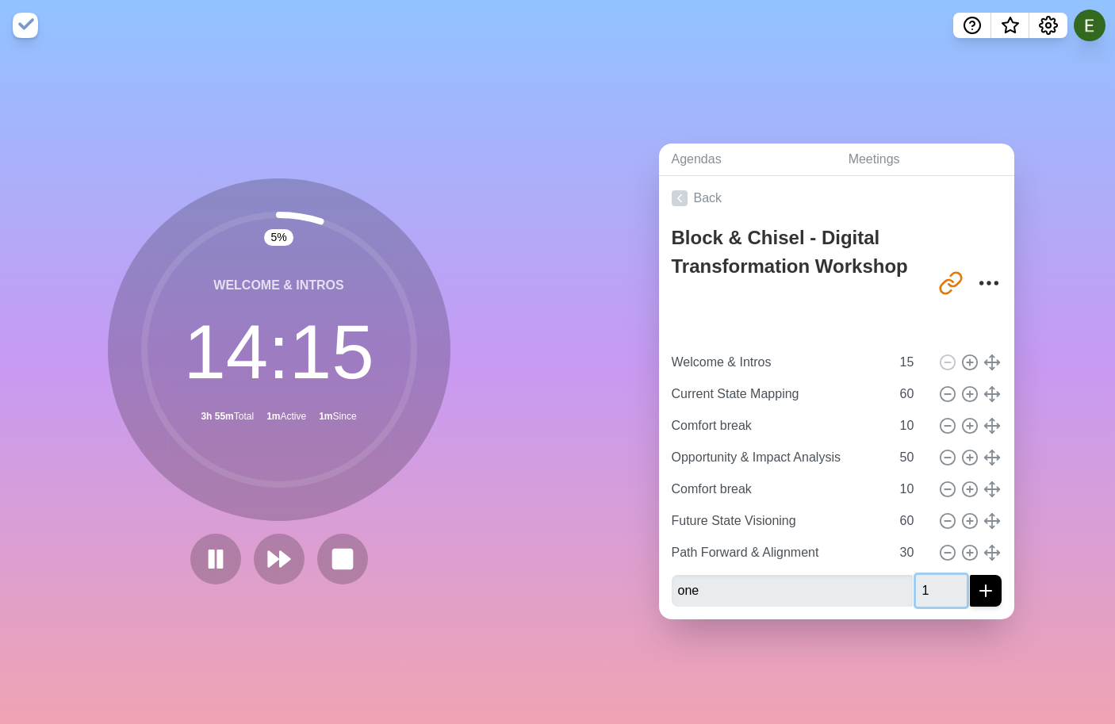
type input "1"
click at [986, 594] on line "submit" at bounding box center [986, 590] width 0 height 11
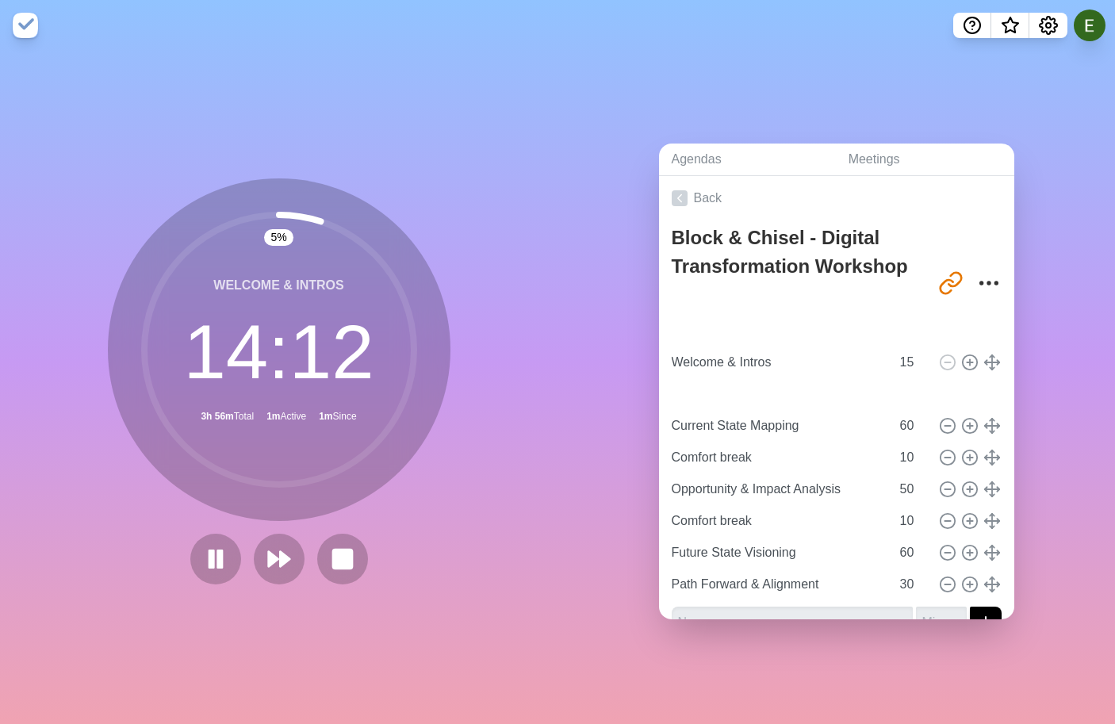
type input "one"
type input "1"
type input "Current State Mapping"
type input "60"
type input "Comfort break"
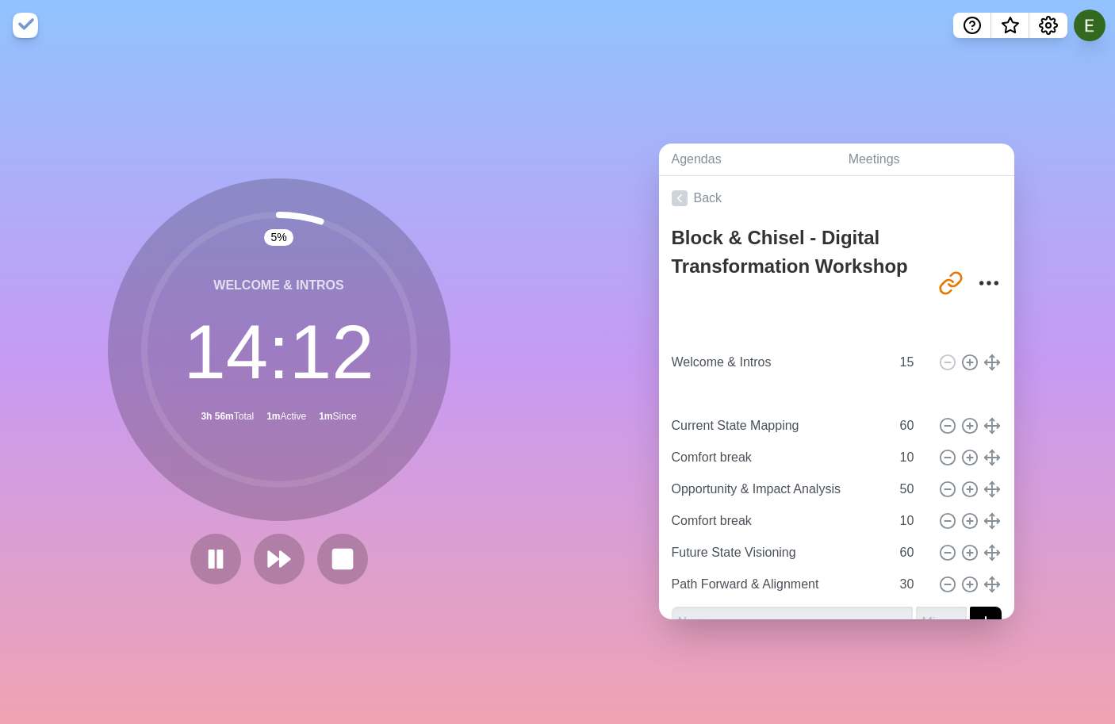
type input "10"
type input "Opportunity & Impact Analysis"
type input "50"
type input "Comfort break"
type input "10"
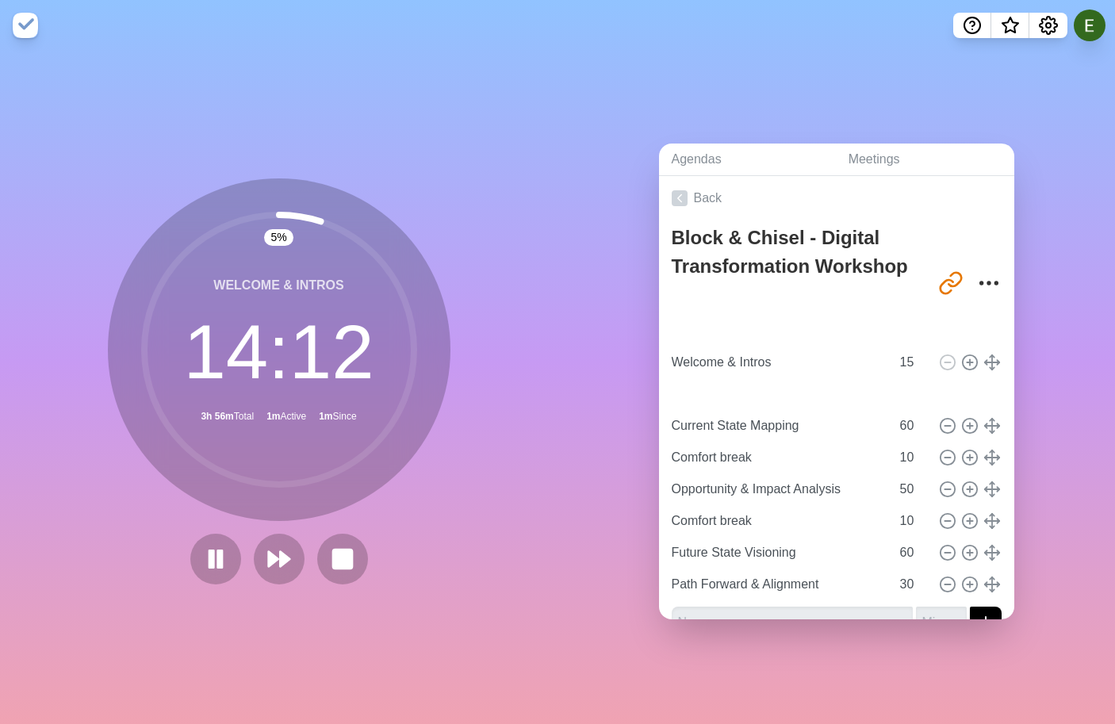
type input "Future State Visioning"
type input "60"
type input "Path Forward & Alignment"
type input "30"
click at [288, 548] on icon at bounding box center [279, 559] width 27 height 27
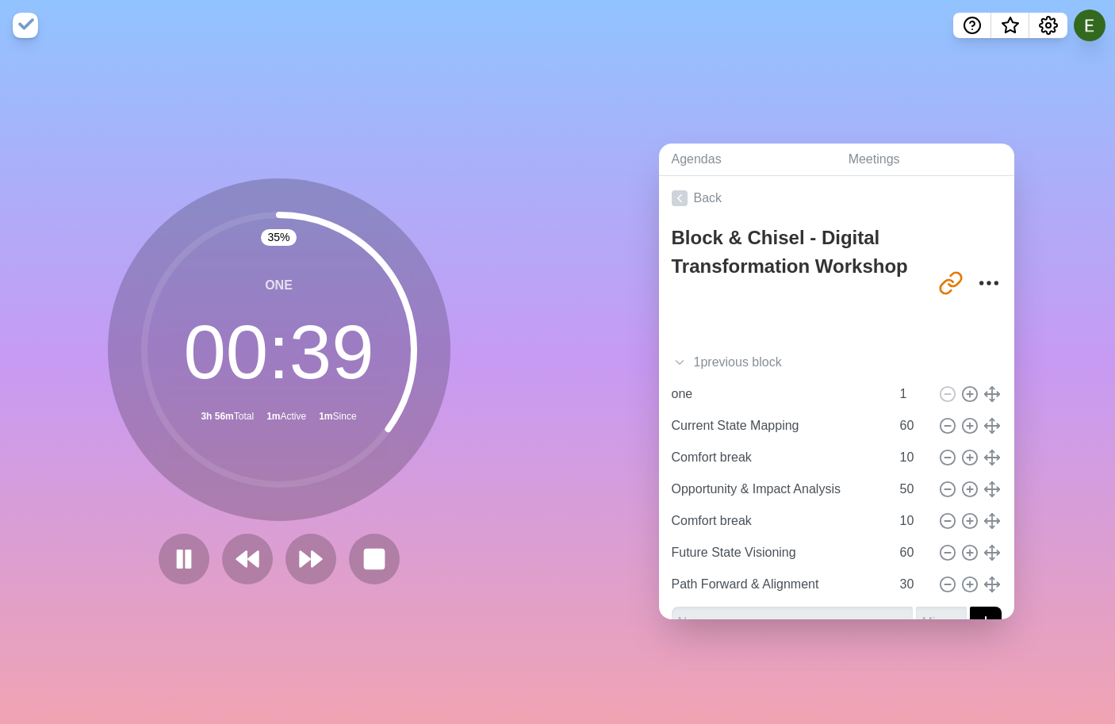
click at [1022, 59] on div "Agendas Meetings Back Block & Chisel - Digital Transformation Workshop [URL][DO…" at bounding box center [837, 387] width 558 height 673
click at [1048, 32] on icon "Settings" at bounding box center [1048, 25] width 19 height 19
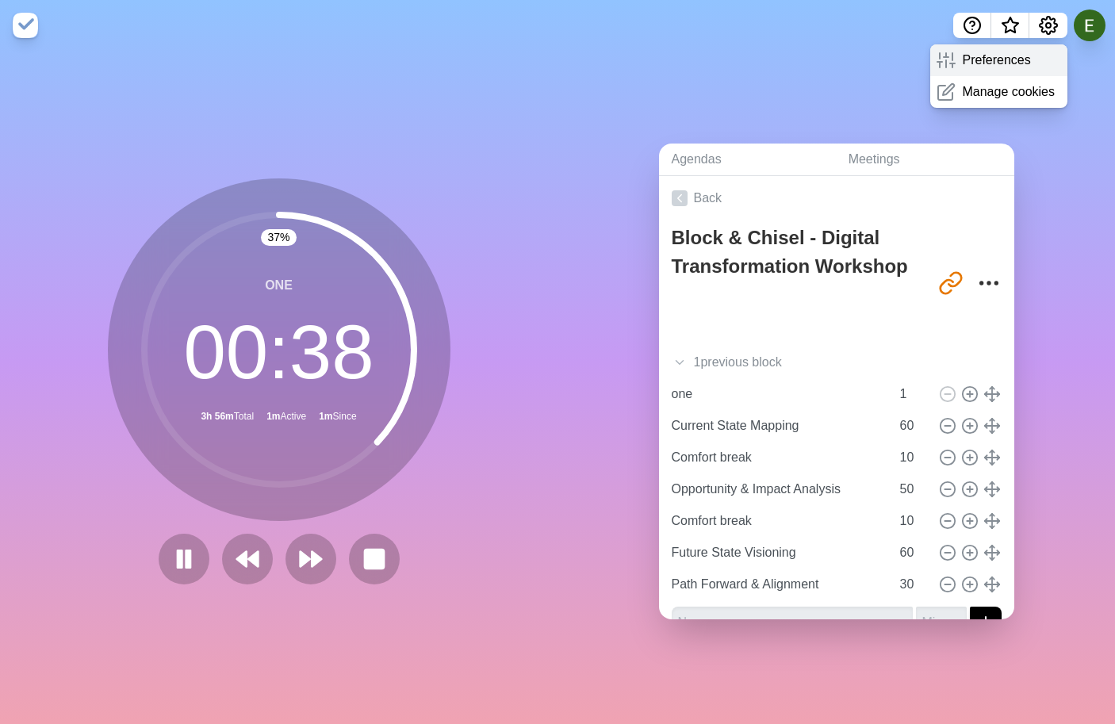
click at [1025, 59] on p "Preferences" at bounding box center [996, 60] width 68 height 19
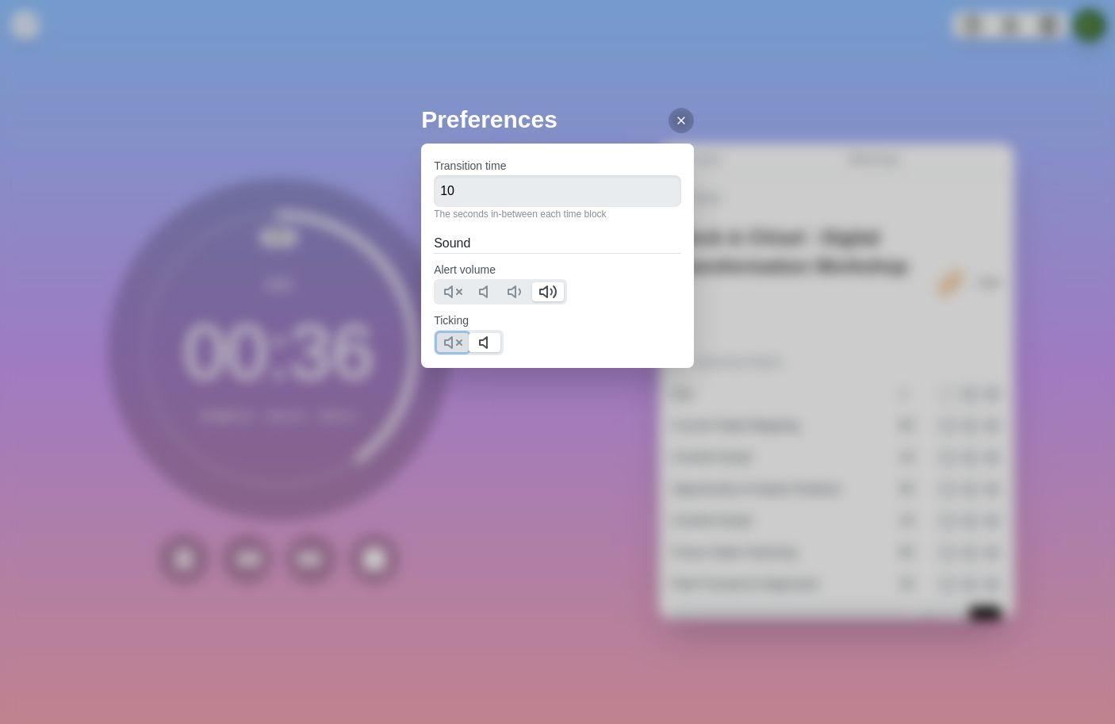
click at [462, 345] on icon at bounding box center [452, 342] width 19 height 19
click at [680, 126] on icon at bounding box center [681, 120] width 13 height 13
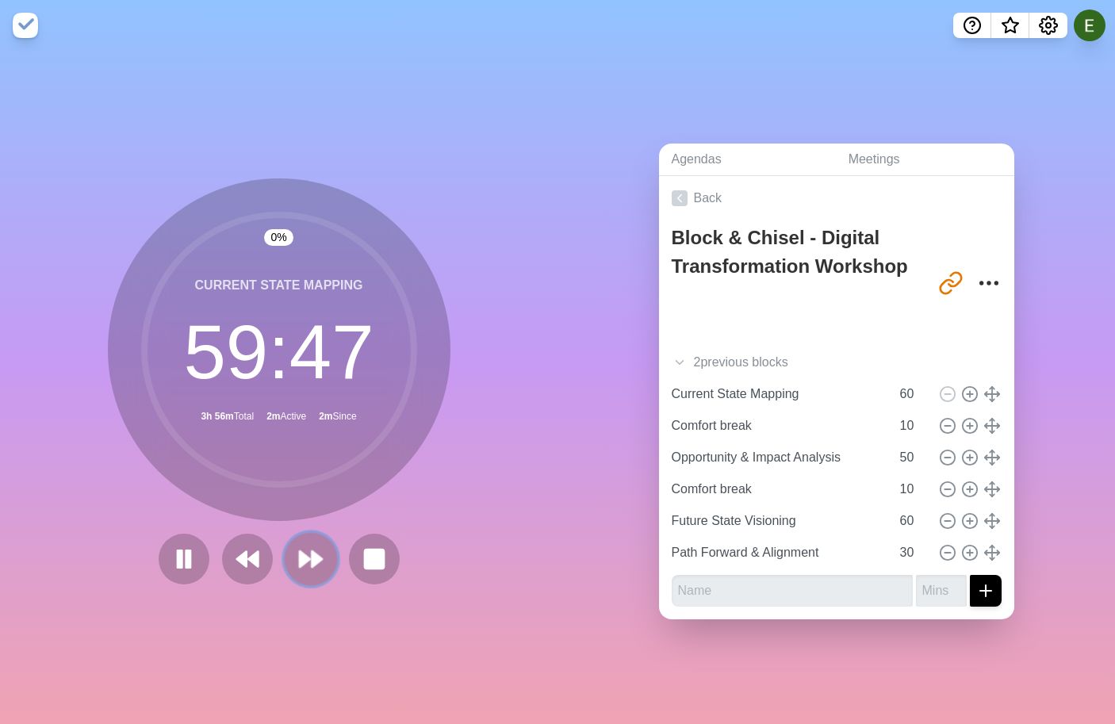
click at [306, 581] on button at bounding box center [310, 558] width 53 height 53
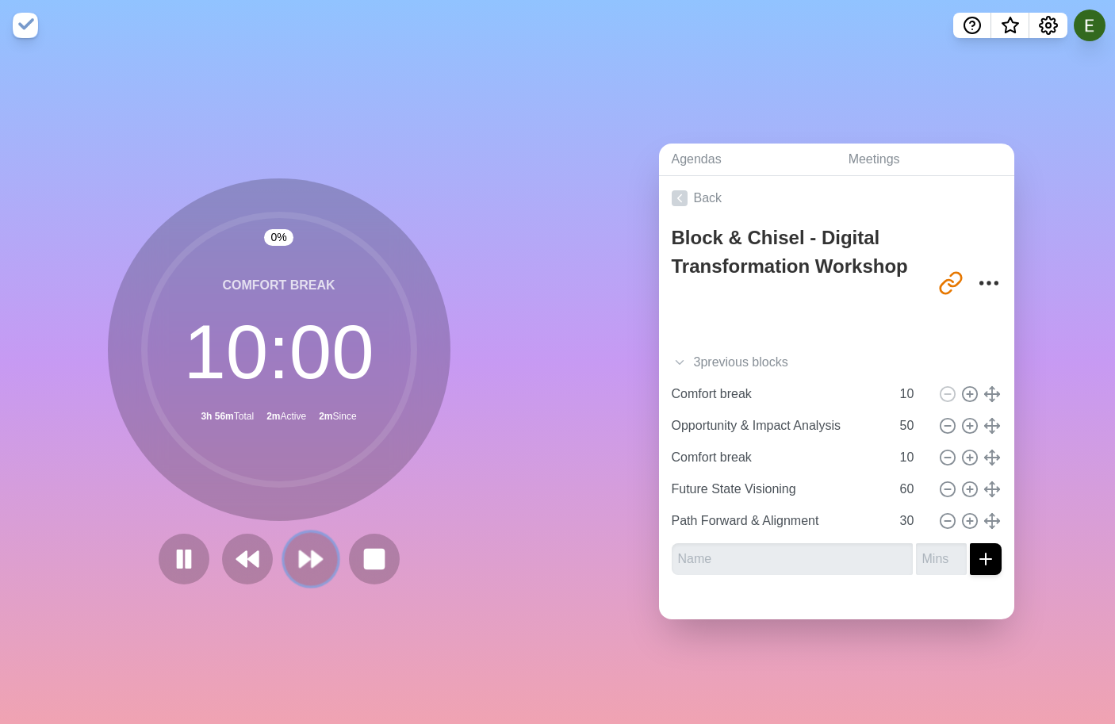
click at [306, 581] on button at bounding box center [310, 558] width 53 height 53
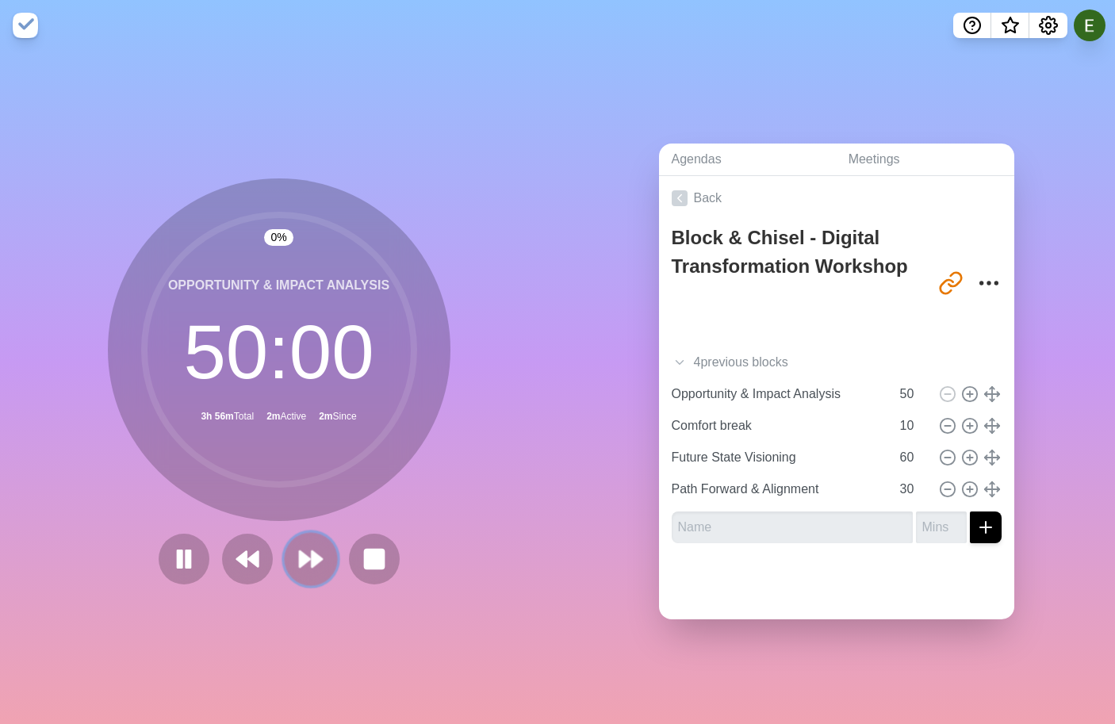
click at [306, 581] on button at bounding box center [310, 558] width 53 height 53
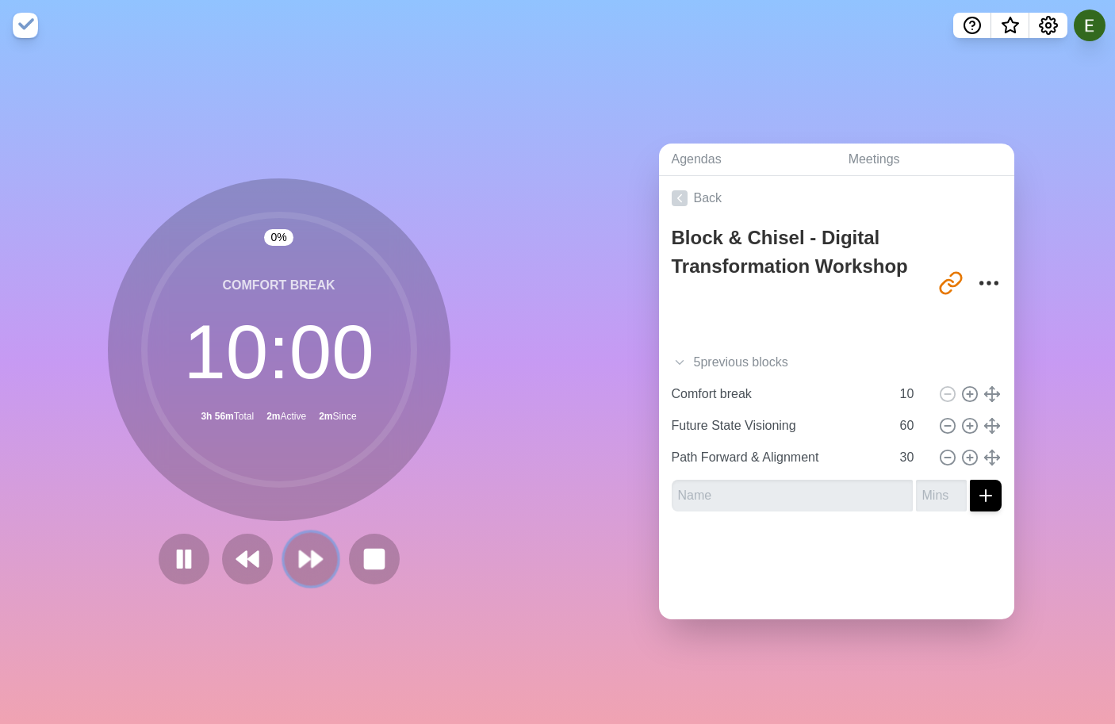
click at [306, 581] on button at bounding box center [310, 558] width 53 height 53
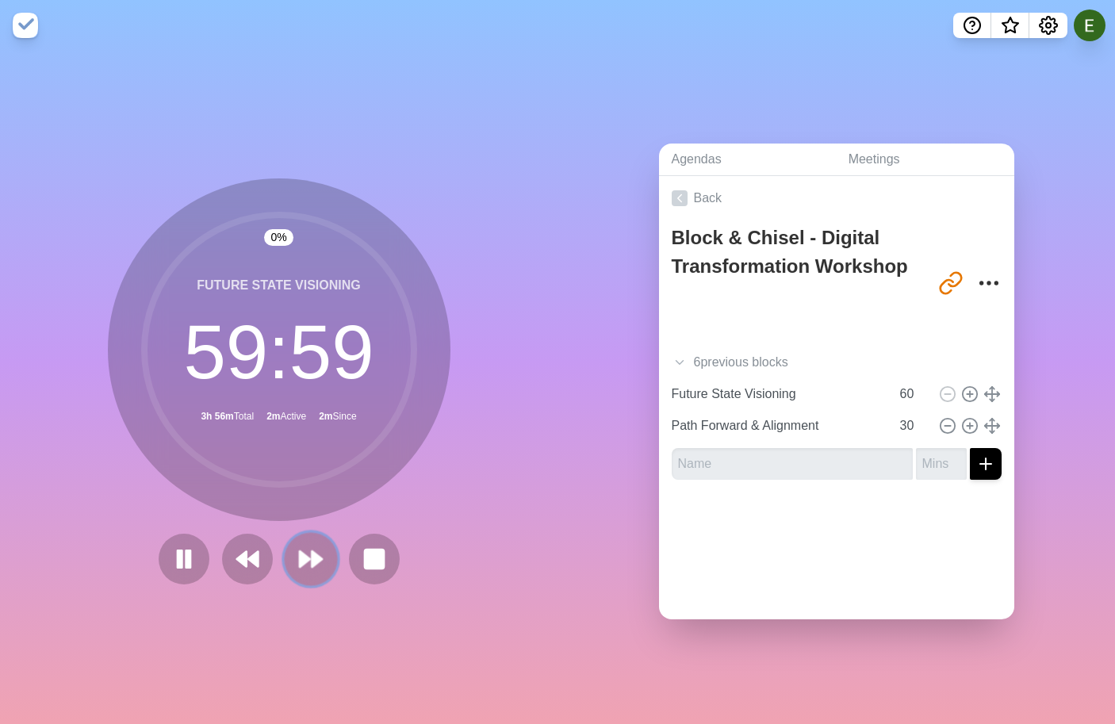
click at [306, 581] on button at bounding box center [310, 558] width 53 height 53
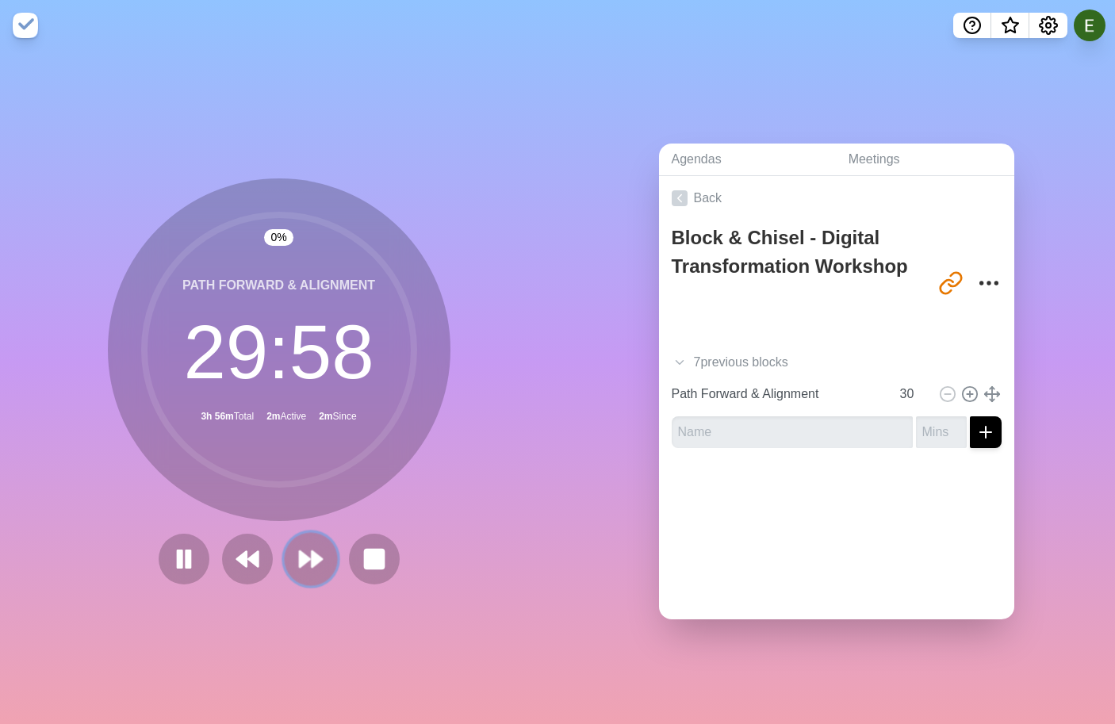
click at [306, 581] on button at bounding box center [310, 558] width 53 height 53
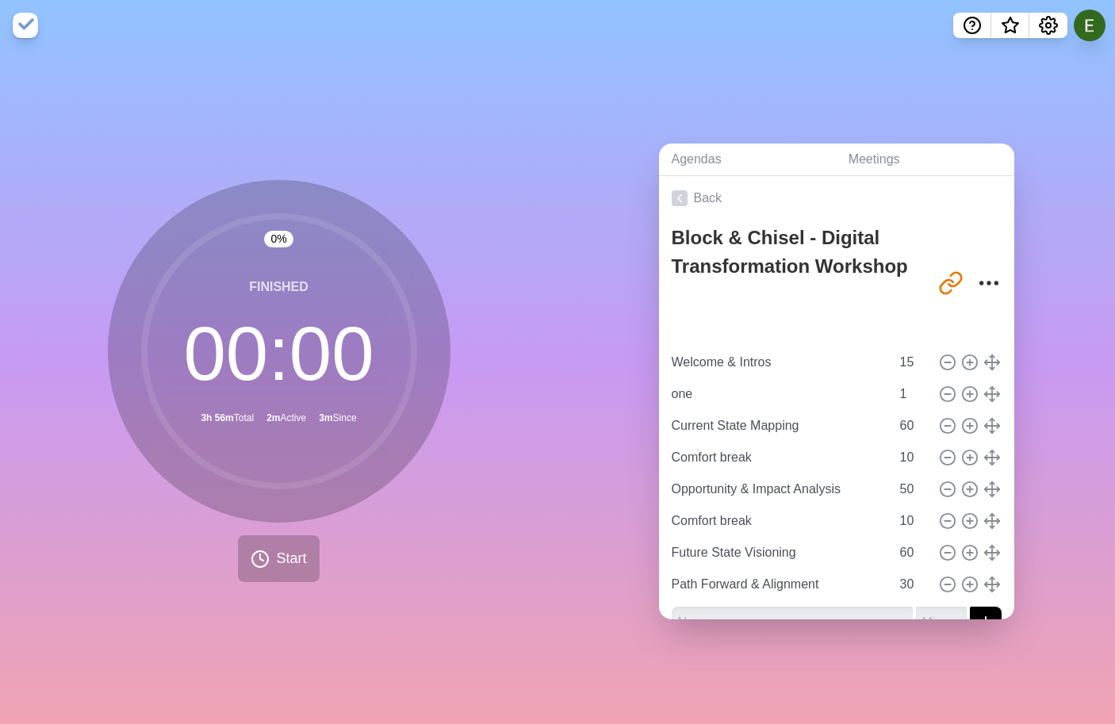
click at [391, 429] on circle at bounding box center [279, 352] width 270 height 270
click at [300, 551] on span "Start" at bounding box center [291, 558] width 30 height 21
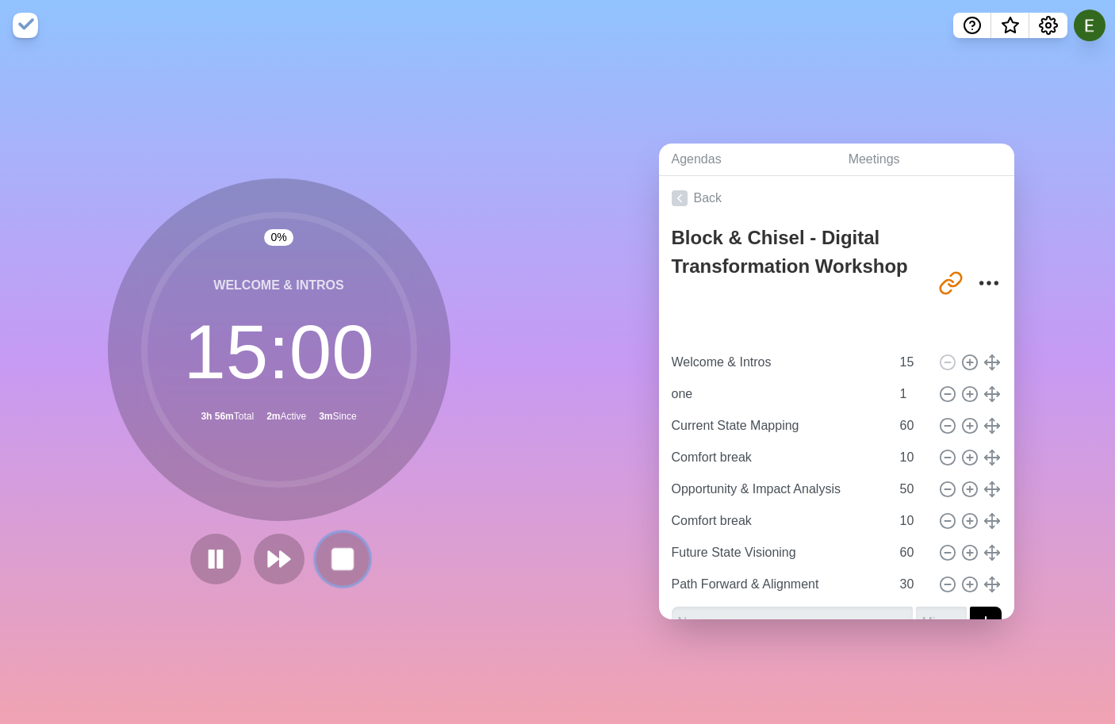
click at [331, 555] on icon at bounding box center [342, 559] width 27 height 27
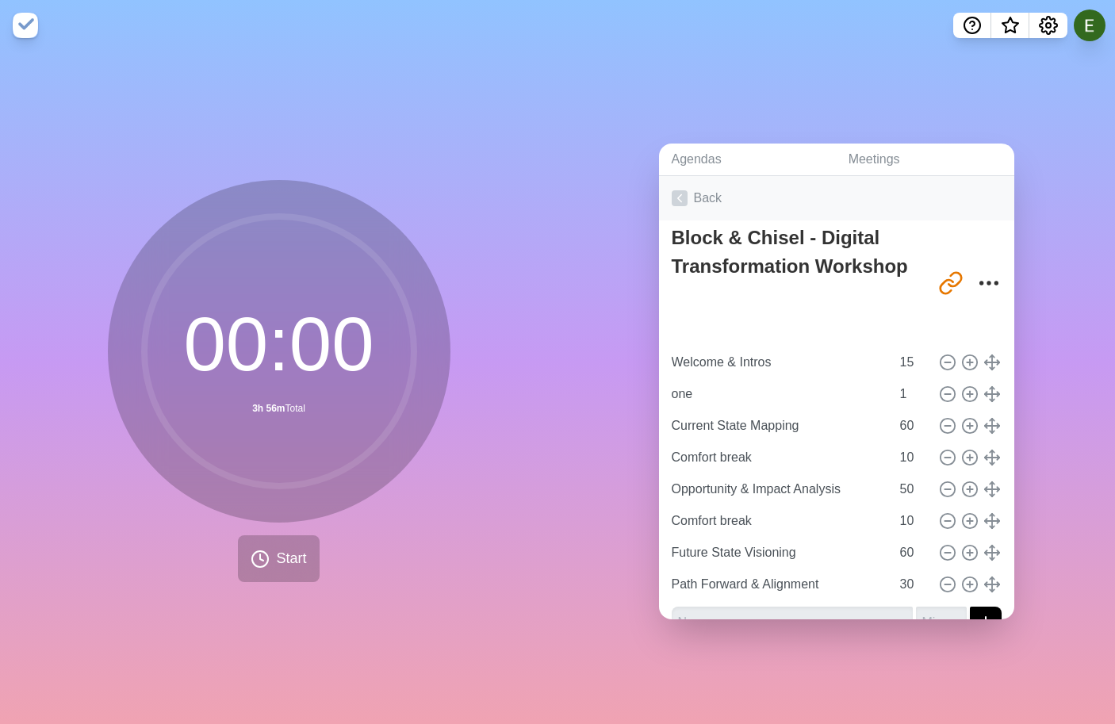
click at [715, 209] on link "Back" at bounding box center [836, 198] width 355 height 44
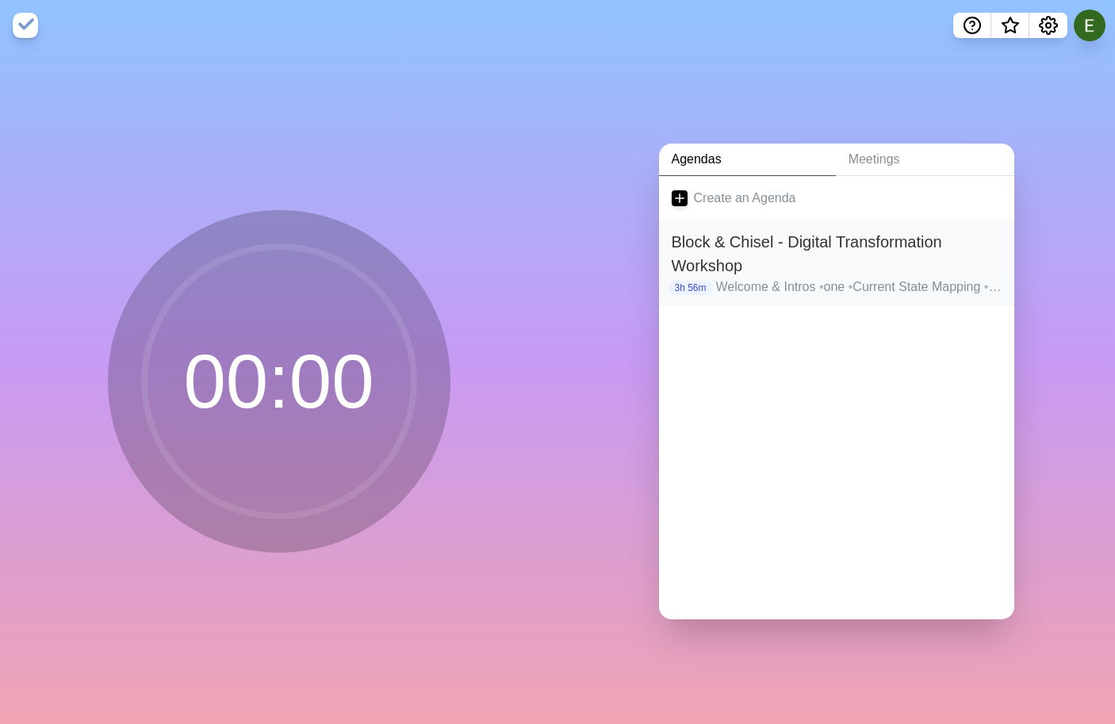
click at [726, 269] on h2 "Block & Chisel - Digital Transformation Workshop" at bounding box center [837, 254] width 330 height 48
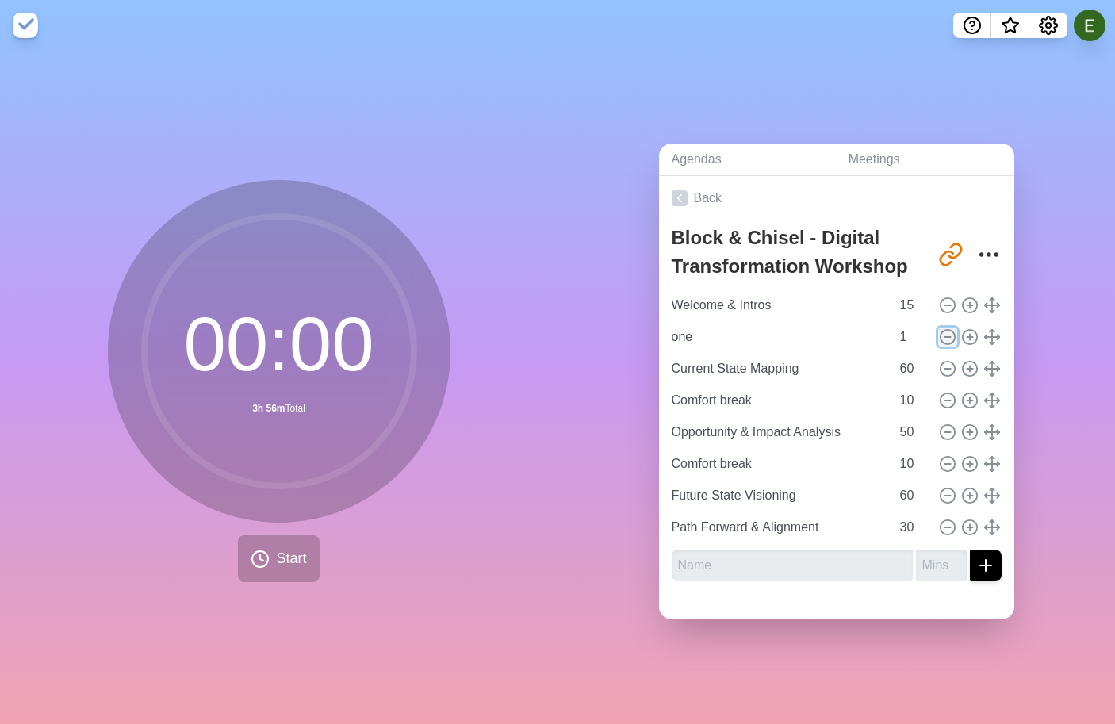
click at [949, 339] on icon at bounding box center [947, 336] width 17 height 17
type input "Current State Mapping"
type input "60"
type input "Comfort break"
type input "10"
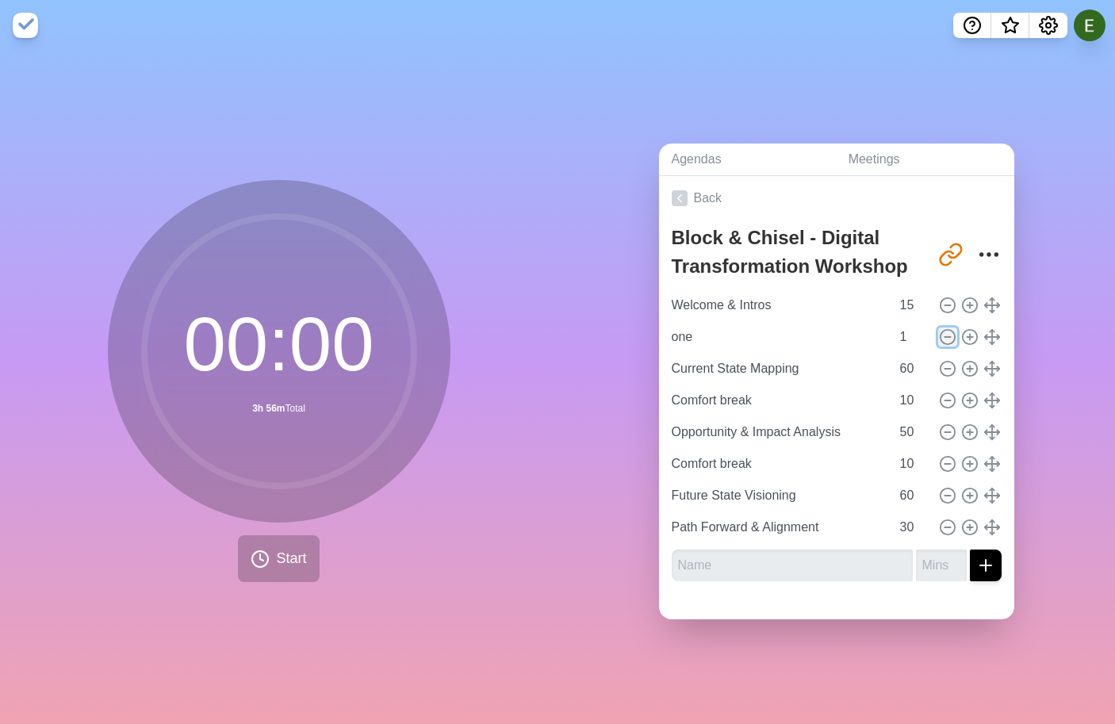
type input "Opportunity & Impact Analysis"
type input "50"
type input "Comfort break"
type input "10"
type input "Future State Visioning"
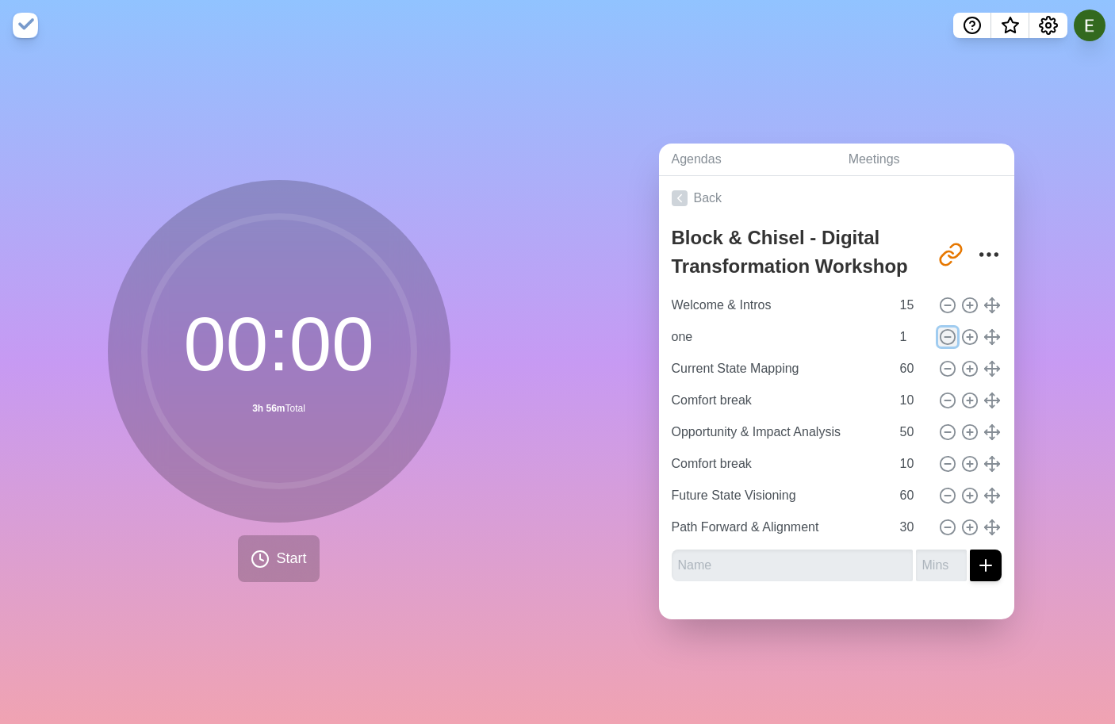
type input "60"
type input "Path Forward & Alignment"
type input "30"
